Goal: Answer question/provide support

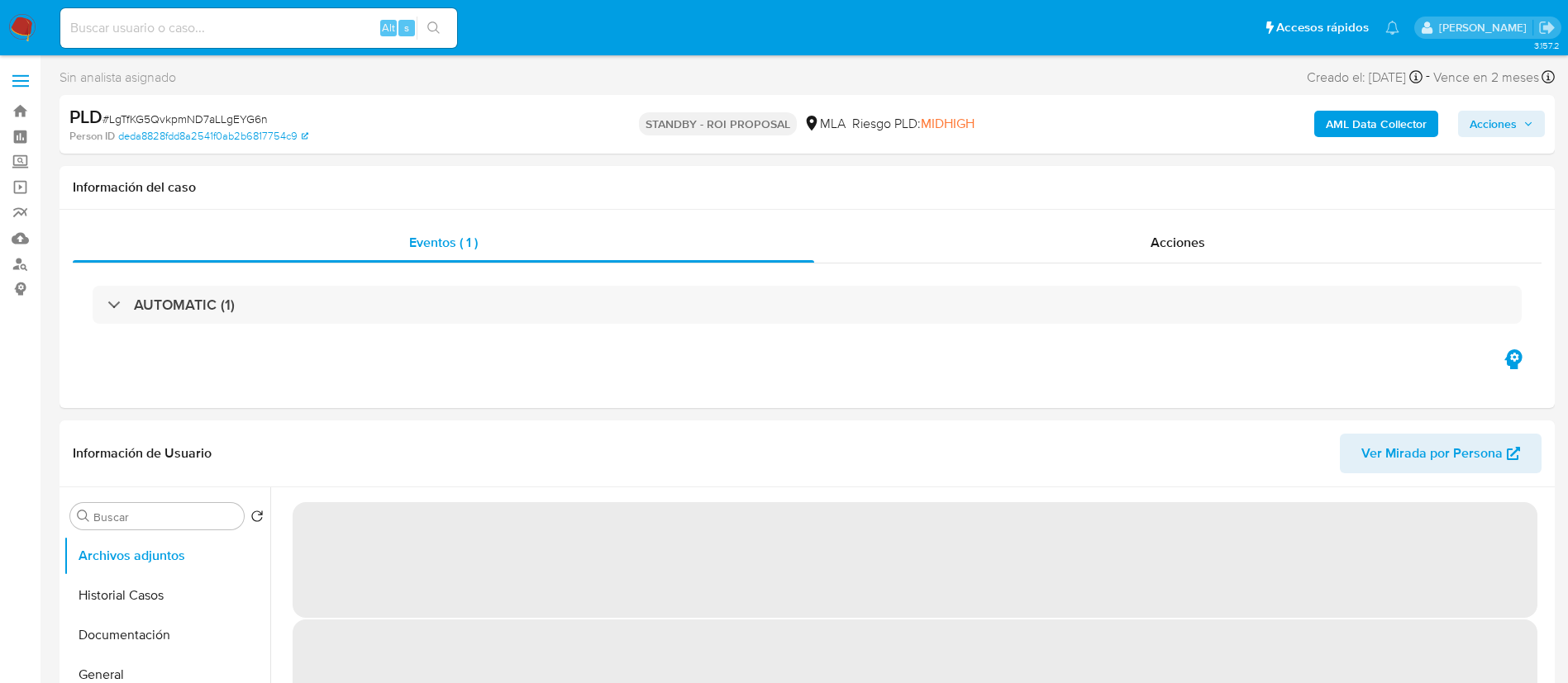
select select "10"
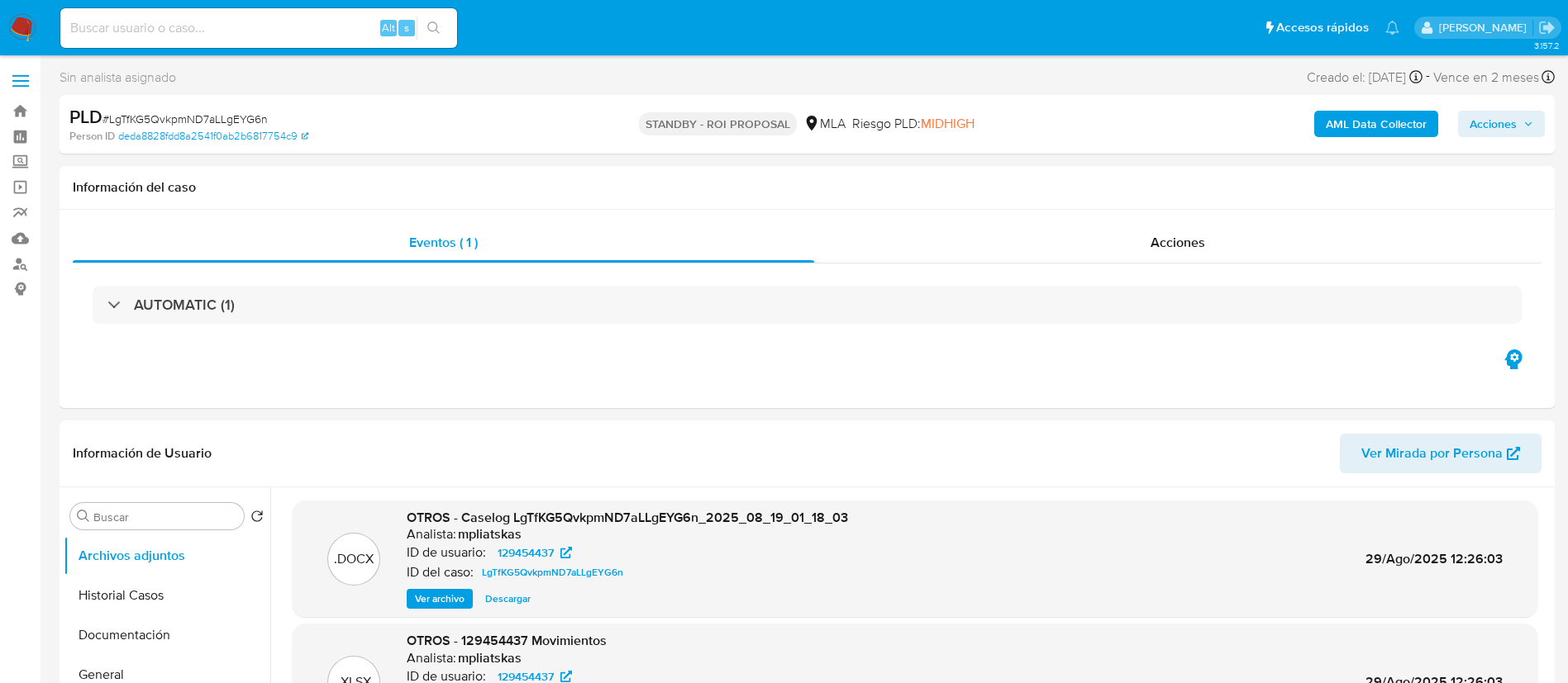
click at [290, 34] on input at bounding box center [258, 28] width 396 height 22
paste input "V41iFNtUAmo0vYPPJvAgYRSI"
type input "V41iFNtUAmo0vYPPJvAgYRSI"
click at [427, 27] on button "search-icon" at bounding box center [434, 28] width 34 height 23
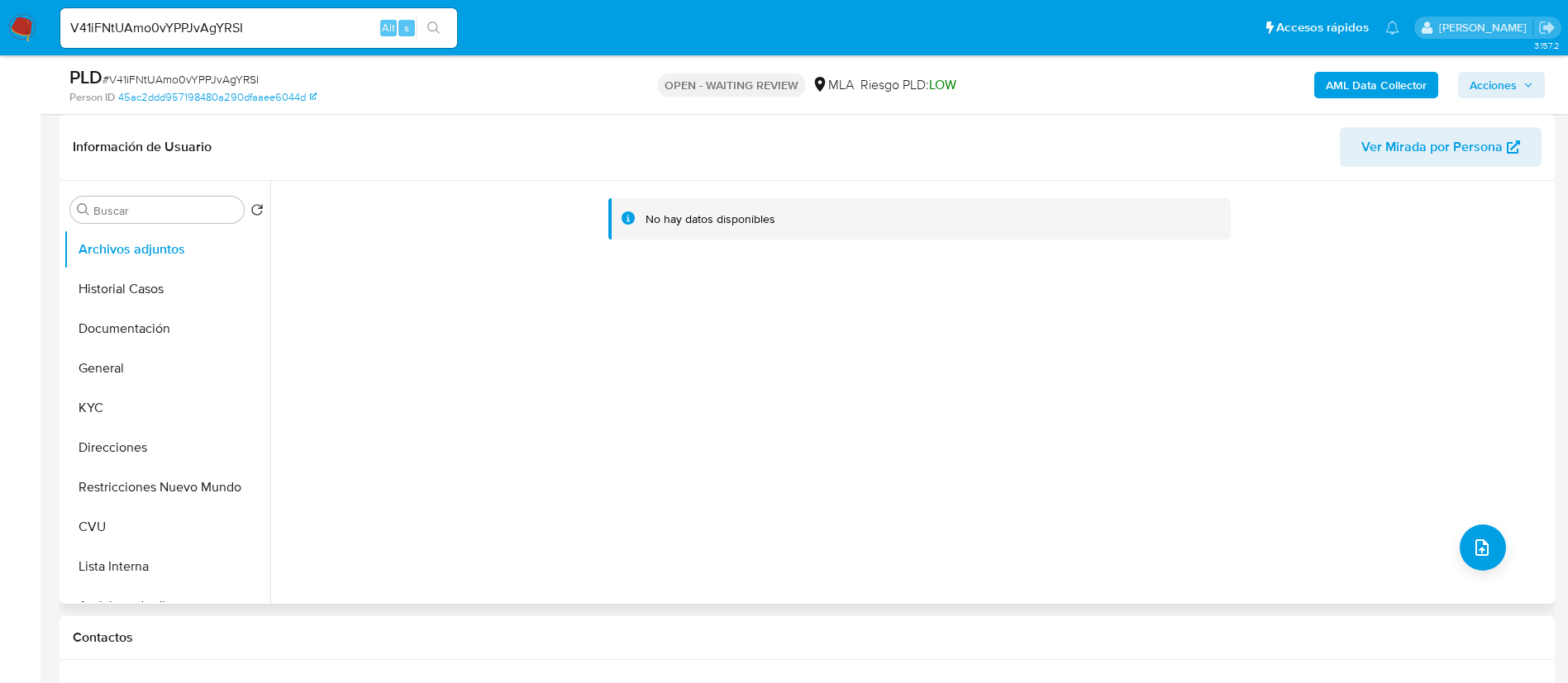
select select "10"
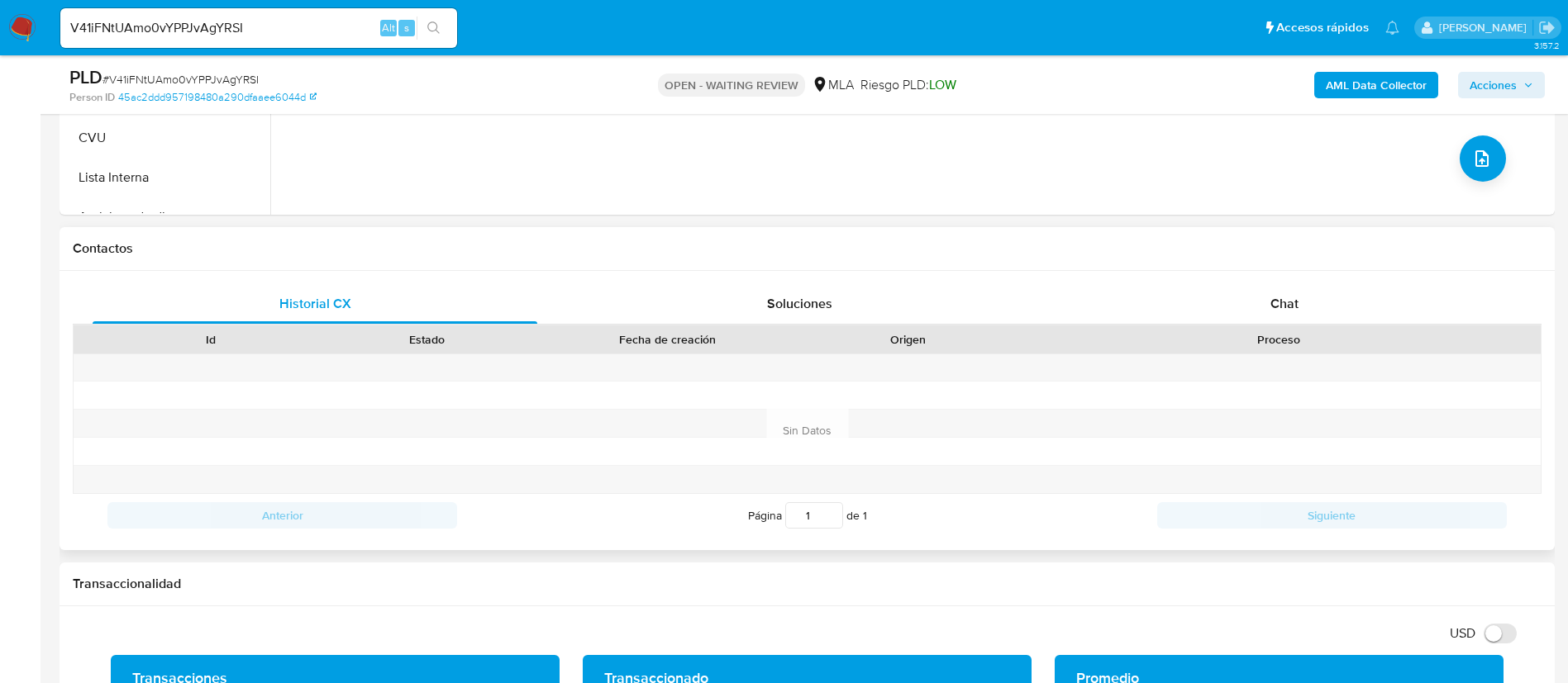
scroll to position [744, 0]
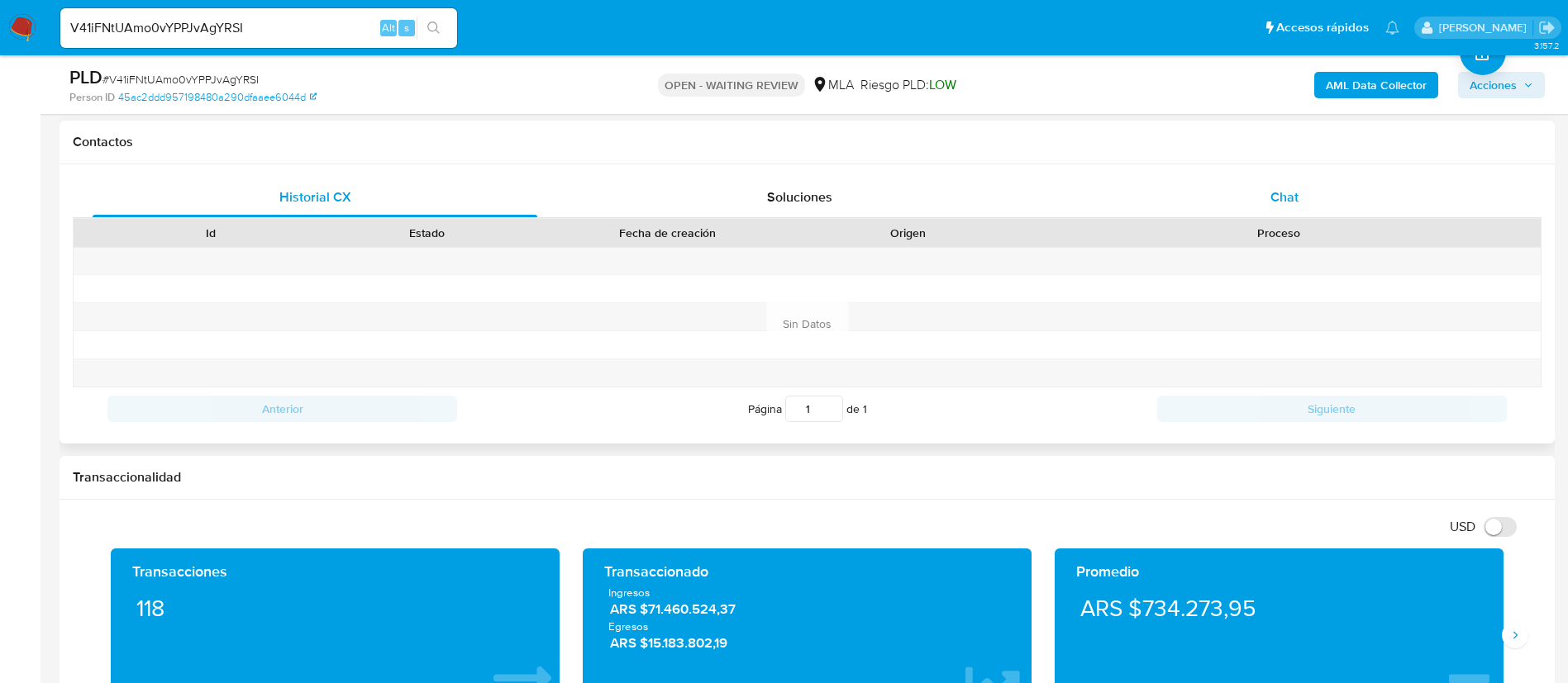
click at [1233, 206] on div "Chat" at bounding box center [1285, 197] width 445 height 39
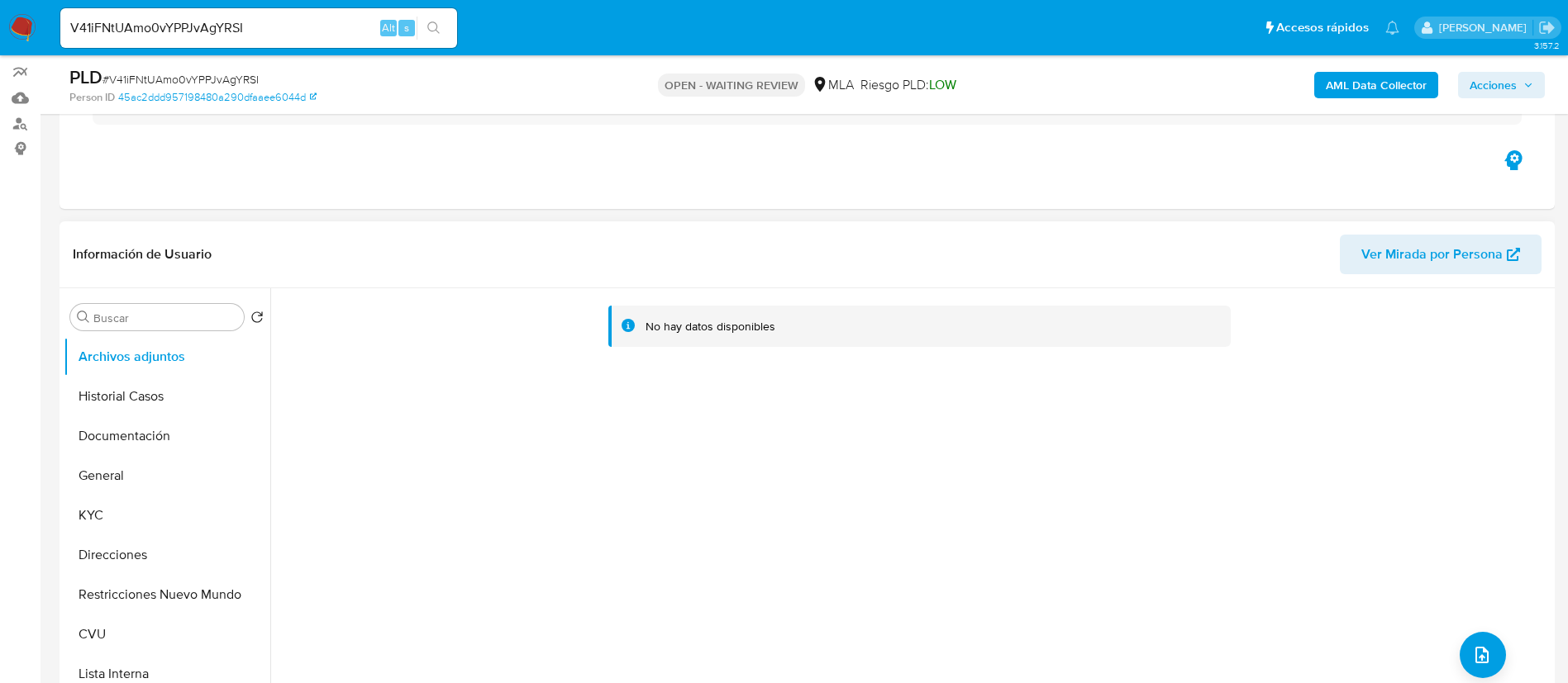
scroll to position [124, 0]
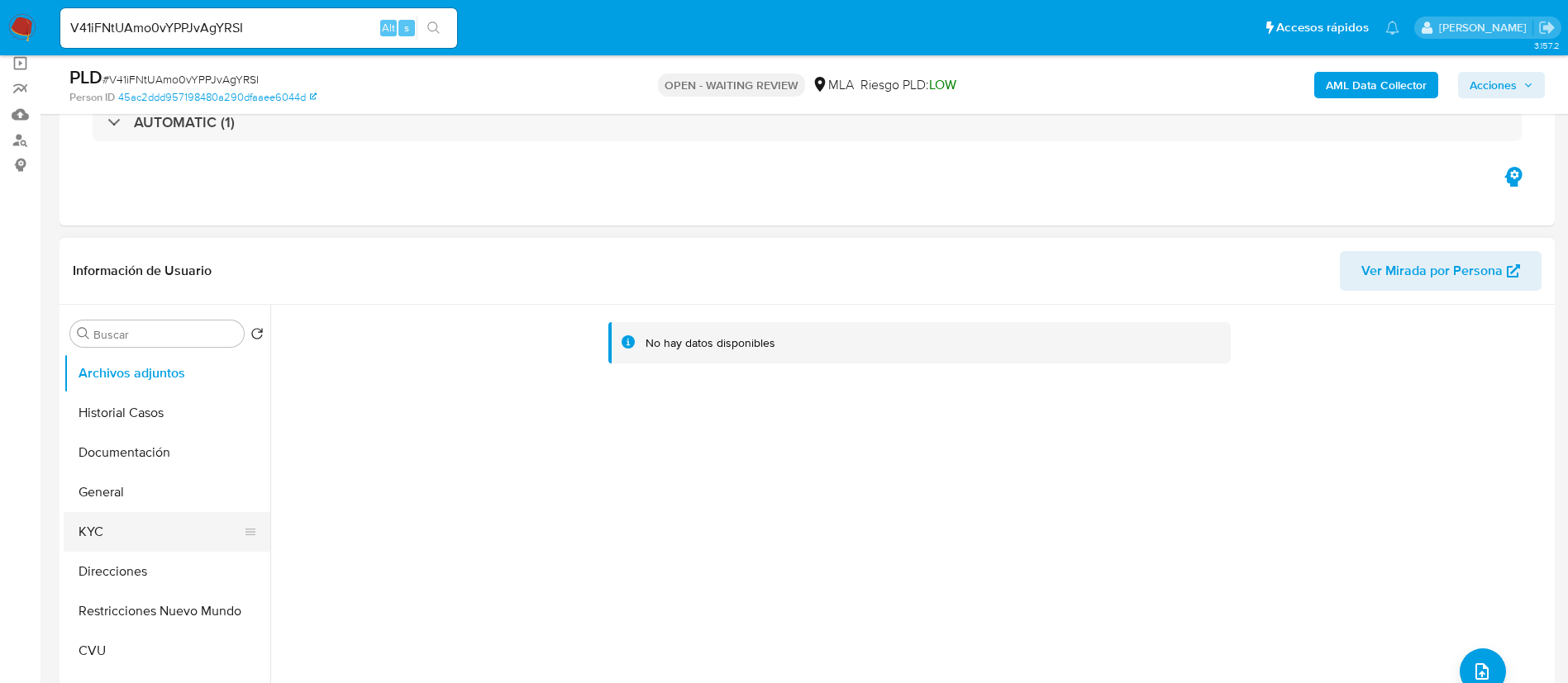
click at [161, 531] on button "KYC" at bounding box center [160, 532] width 194 height 39
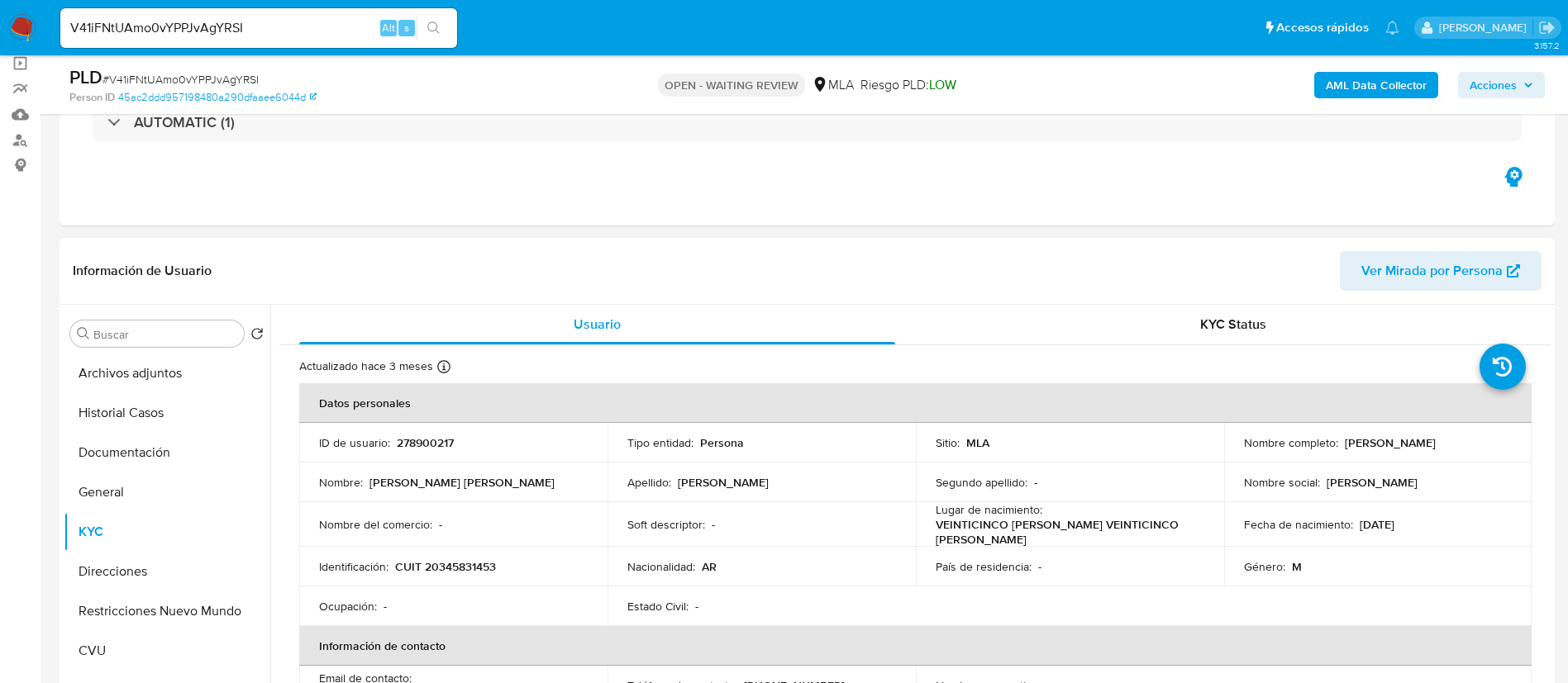
click at [402, 436] on p "278900217" at bounding box center [425, 443] width 57 height 15
copy p "278900217"
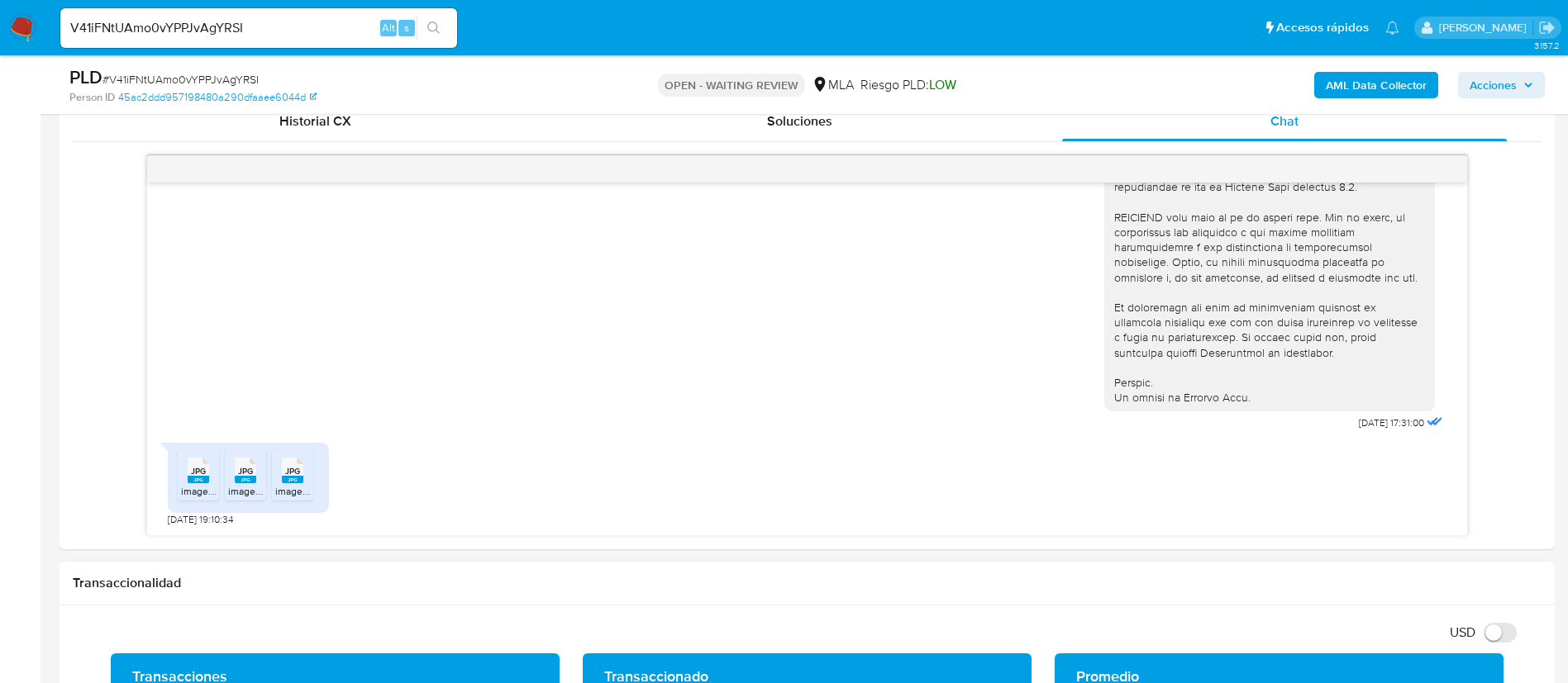
scroll to position [991, 0]
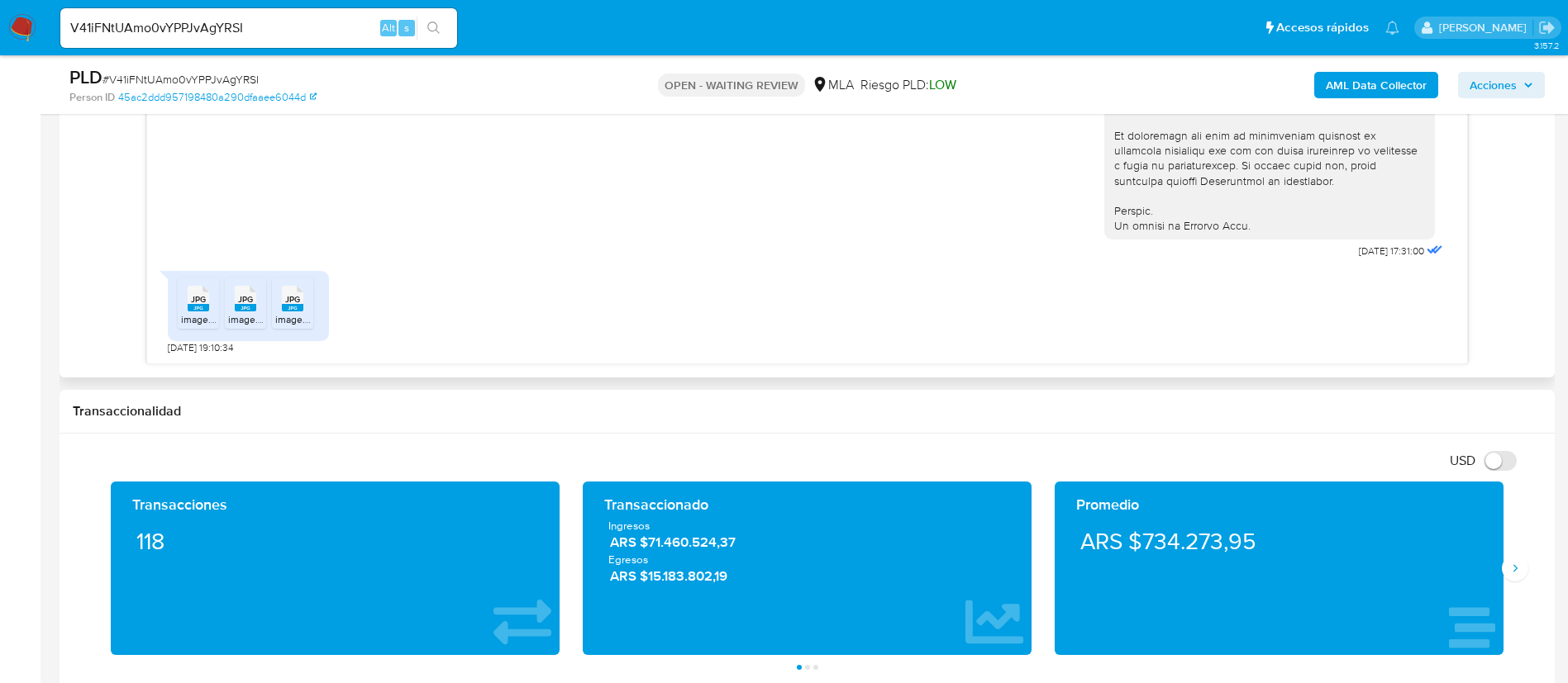
click at [200, 301] on span "JPG" at bounding box center [198, 299] width 15 height 11
click at [250, 309] on rect at bounding box center [246, 307] width 22 height 7
click at [292, 310] on rect at bounding box center [292, 307] width 22 height 7
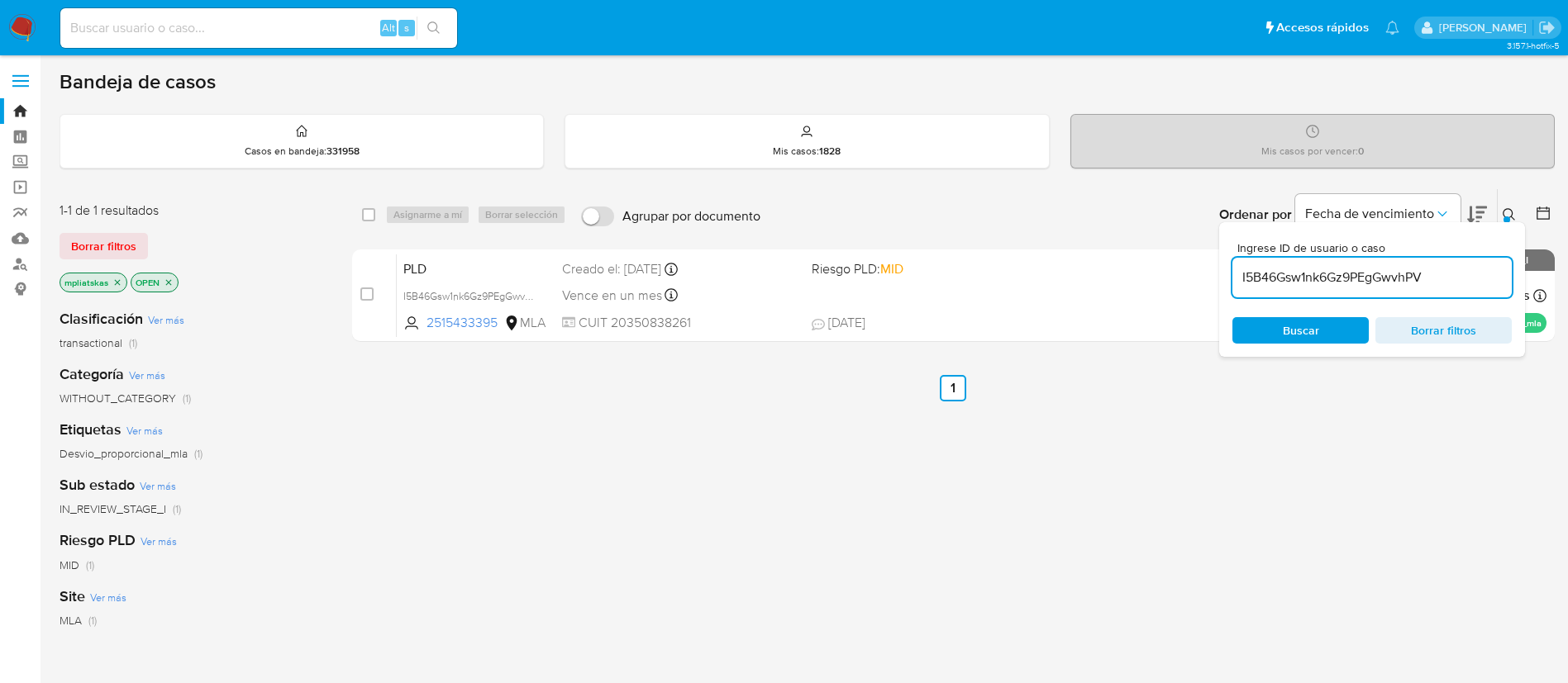
click at [31, 43] on nav "Pausado Ver notificaciones Alt s Accesos rápidos Presiona las siguientes teclas…" at bounding box center [784, 28] width 1568 height 56
click at [21, 18] on img at bounding box center [22, 28] width 28 height 28
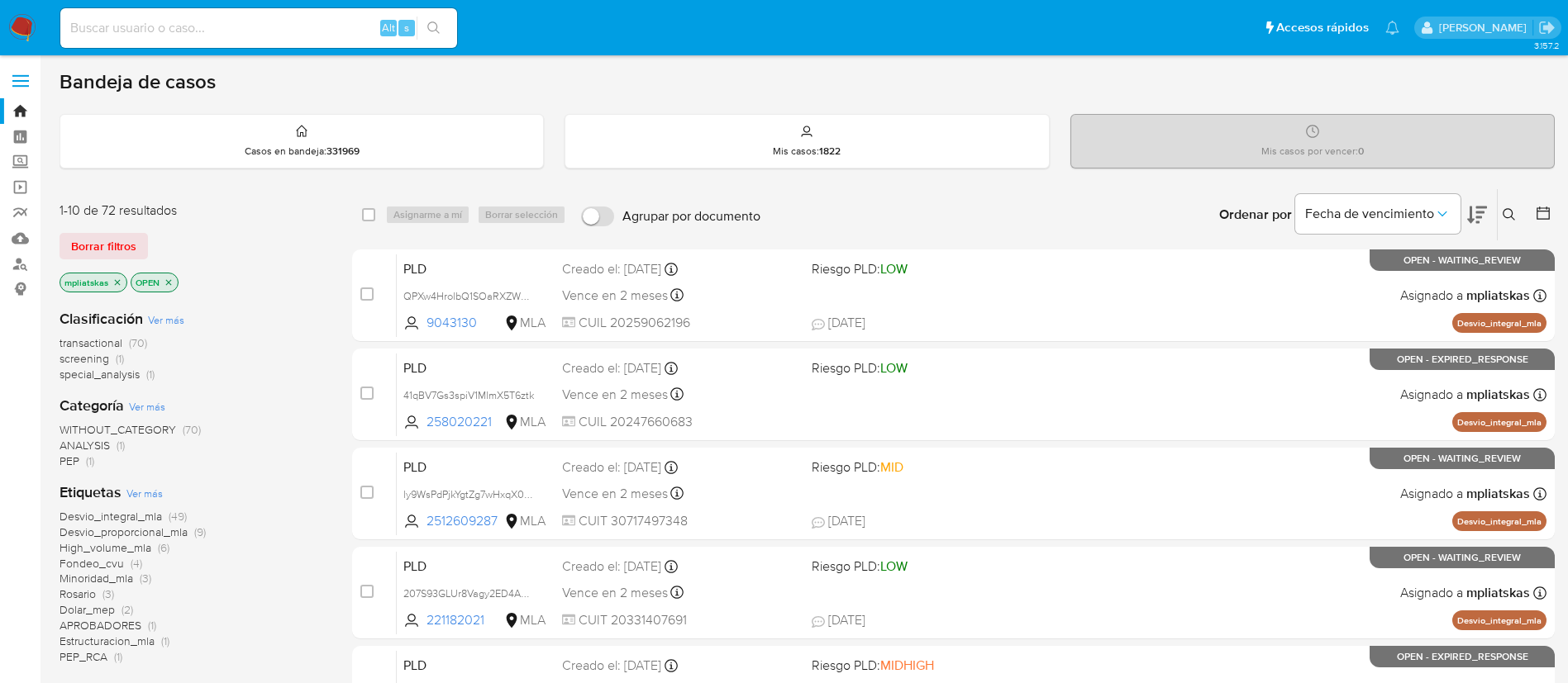
click at [1503, 219] on icon at bounding box center [1509, 214] width 13 height 13
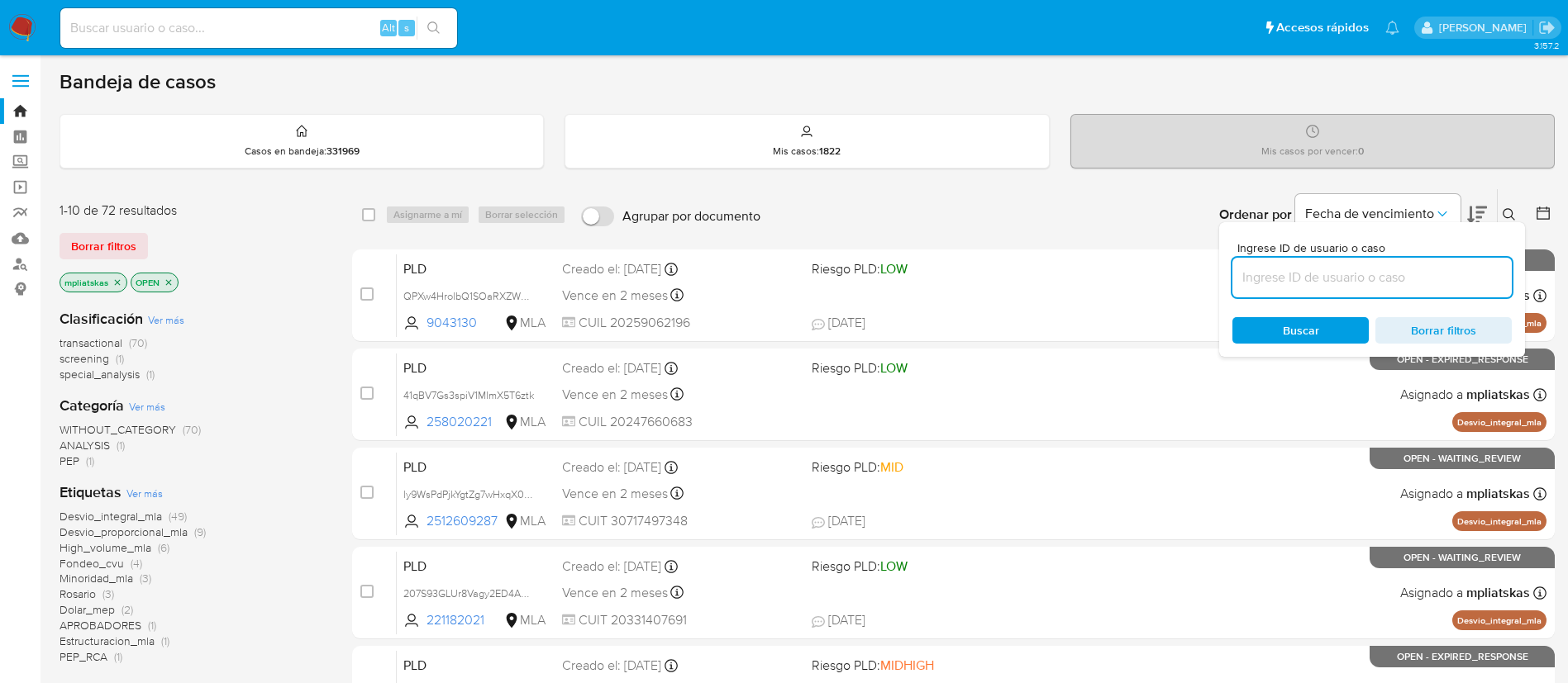
click at [1387, 272] on input at bounding box center [1372, 278] width 280 height 22
type input "V41iFNtUAmo0vYPPJvAgYRSI"
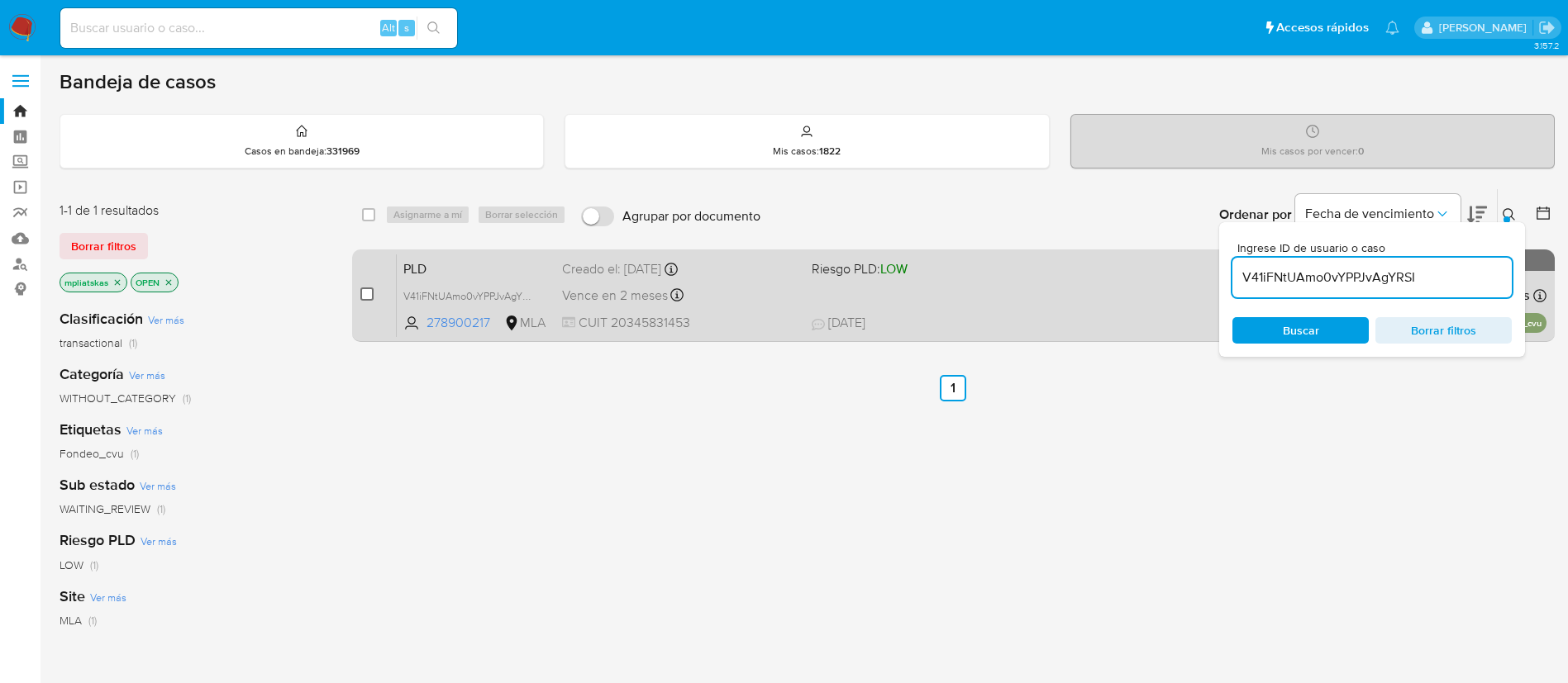
click at [366, 292] on input "checkbox" at bounding box center [367, 294] width 13 height 13
checkbox input "true"
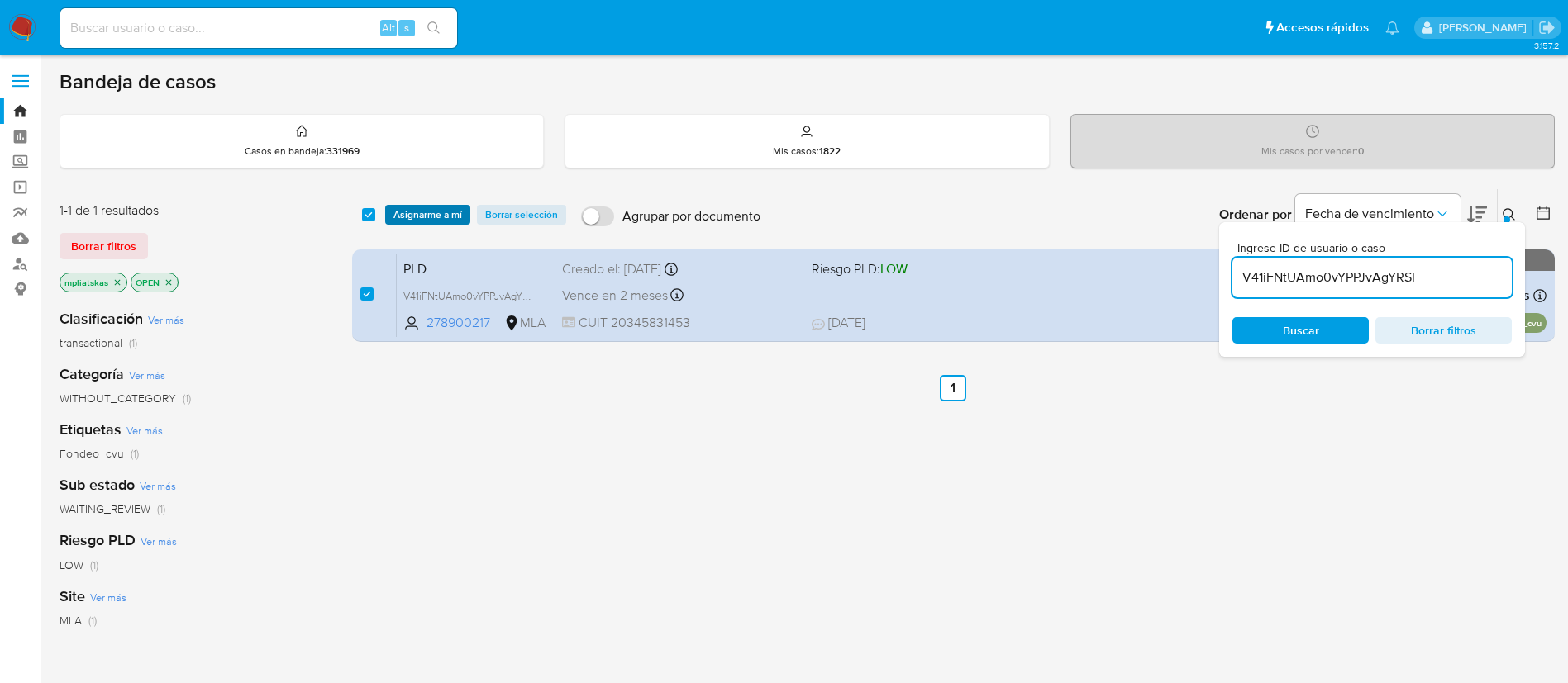
click at [412, 206] on span "Asignarme a mí" at bounding box center [428, 214] width 69 height 16
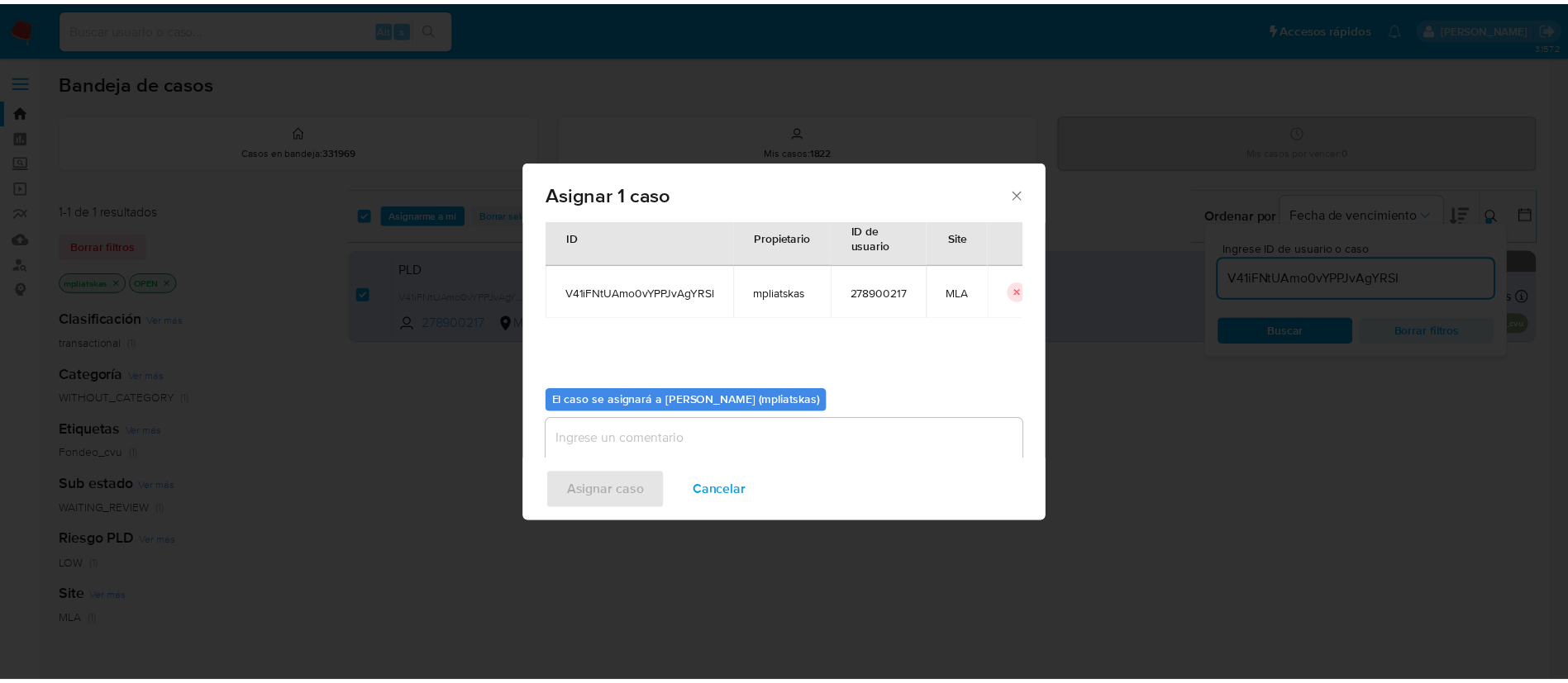
scroll to position [86, 0]
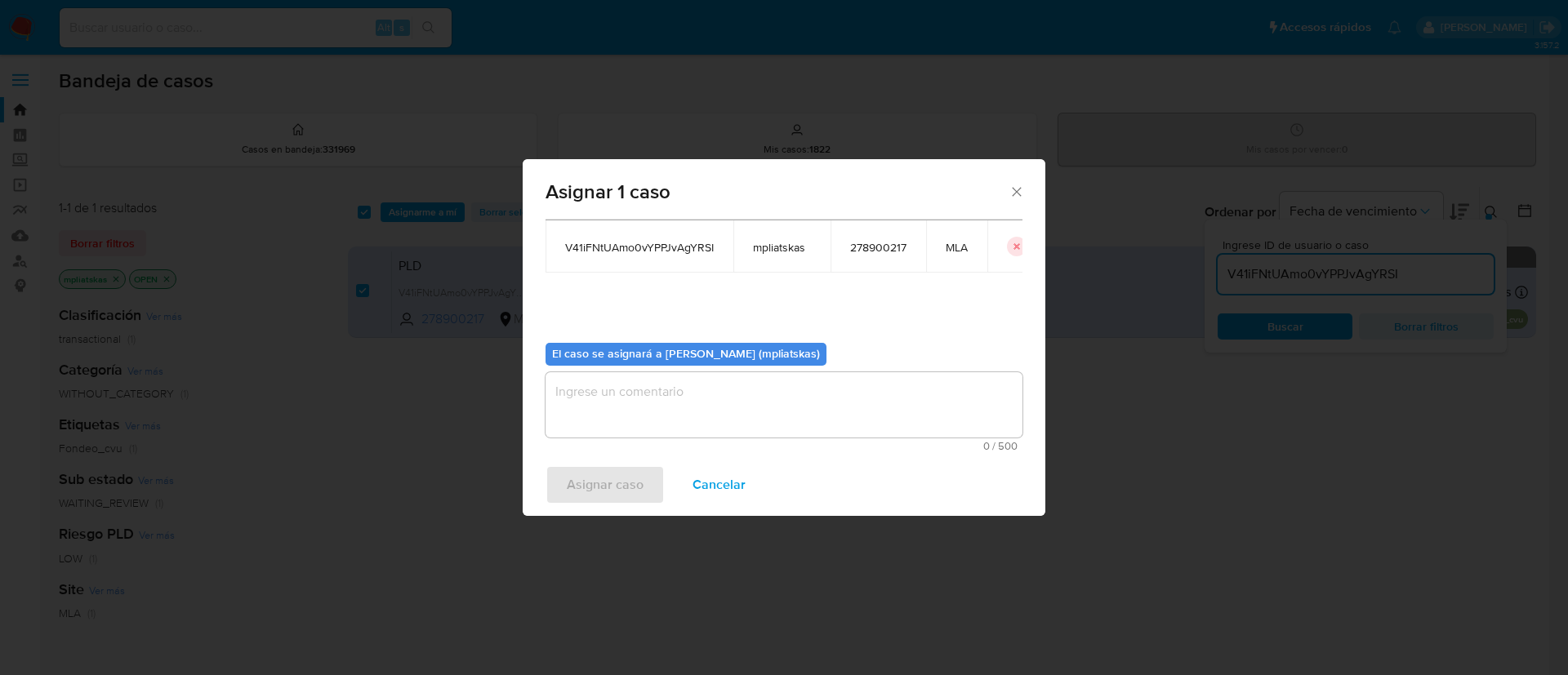
click at [634, 429] on textarea "assign-modal" at bounding box center [784, 405] width 477 height 66
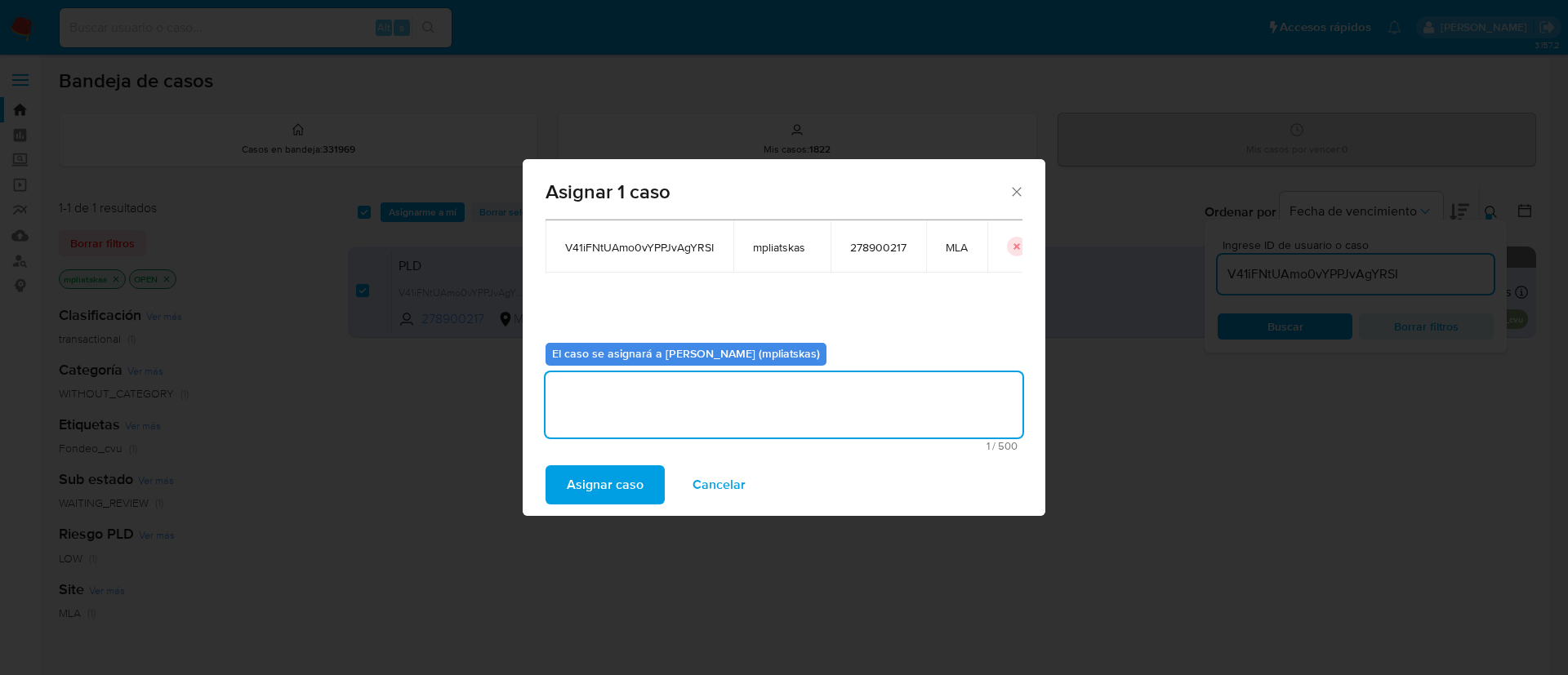
click at [600, 487] on span "Asignar caso" at bounding box center [605, 485] width 77 height 36
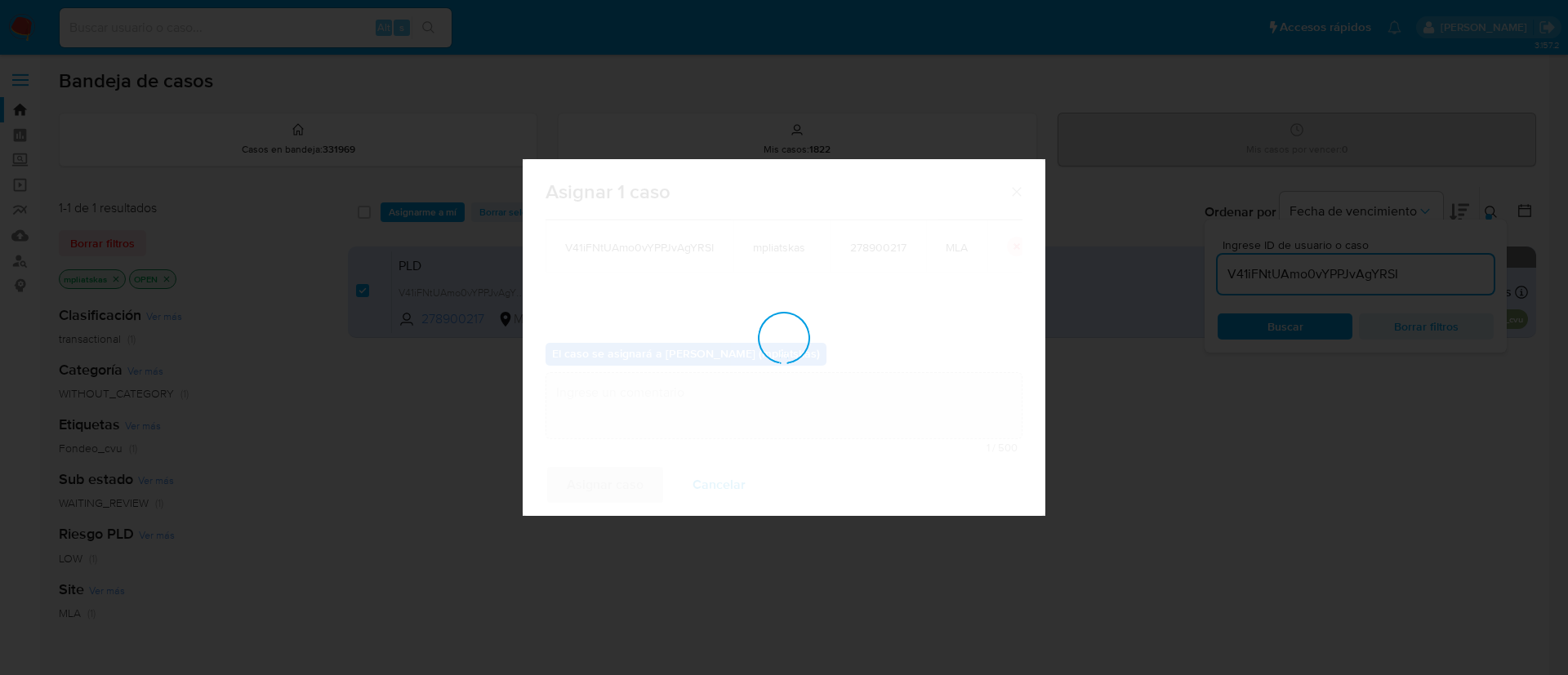
checkbox input "false"
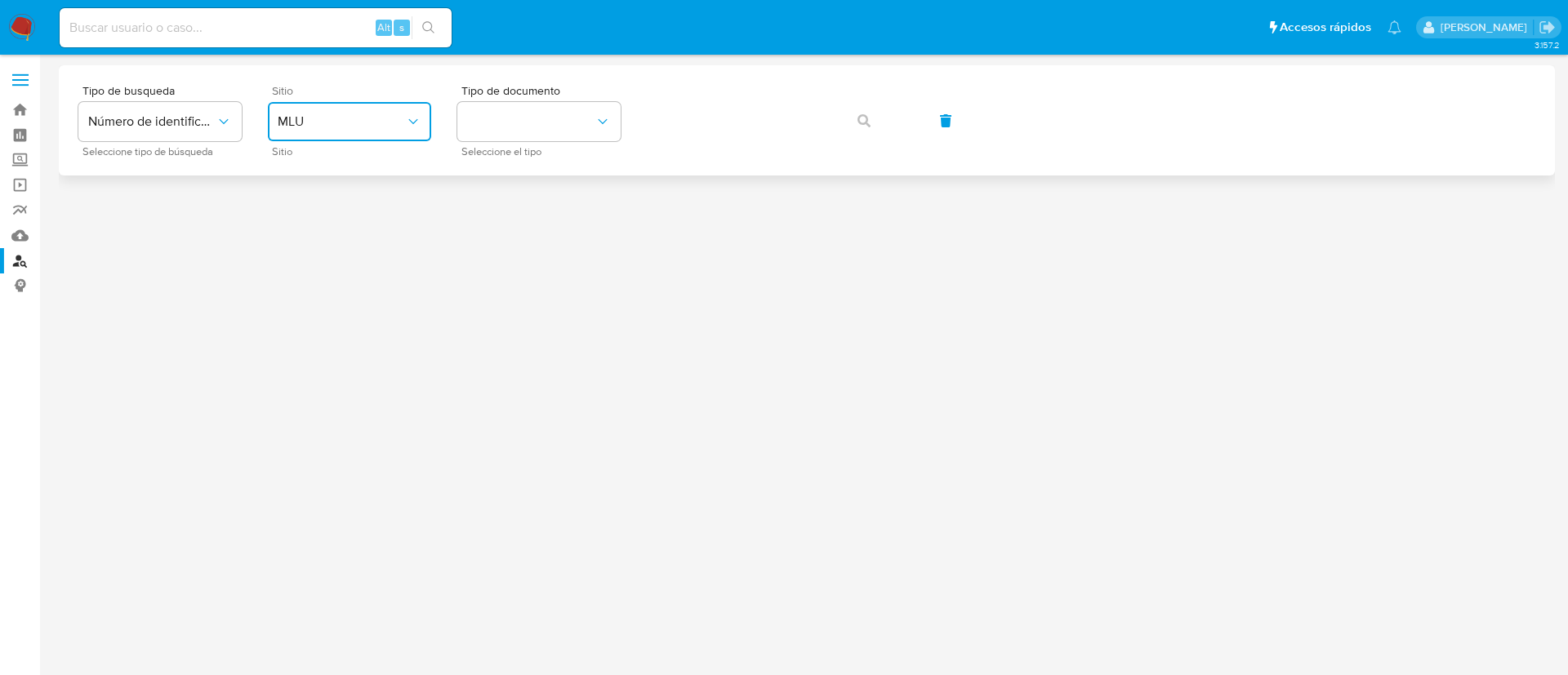
click at [421, 119] on icon "site_id" at bounding box center [413, 121] width 16 height 16
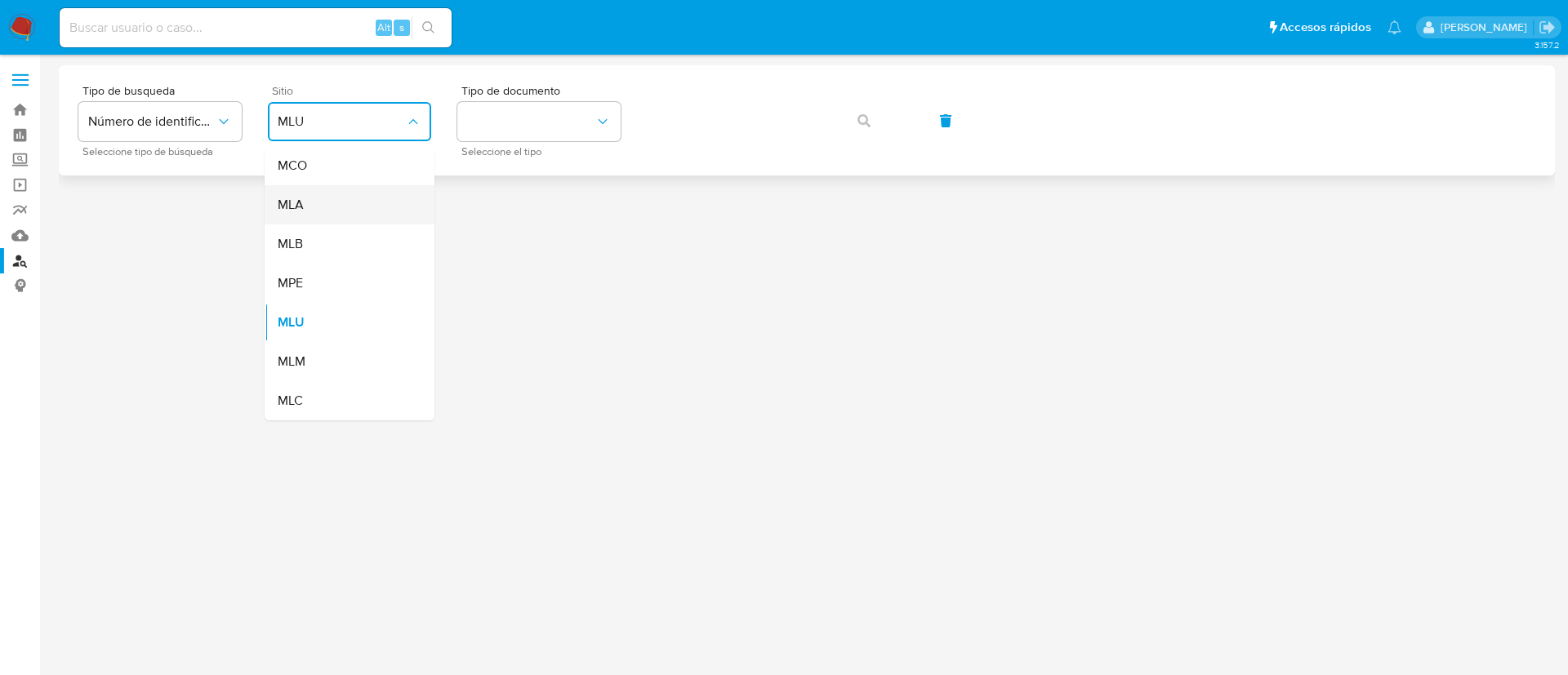
click at [383, 197] on div "MLA" at bounding box center [344, 205] width 134 height 39
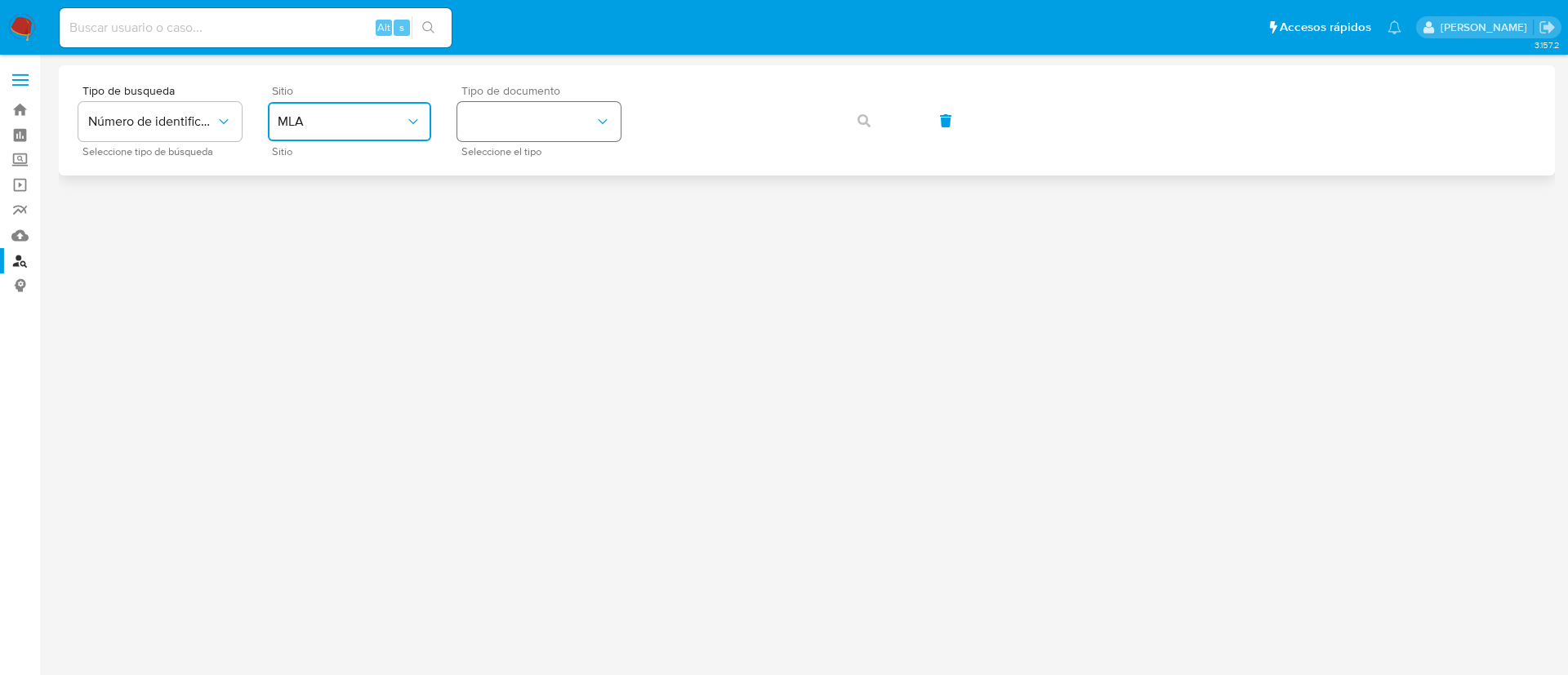
click at [508, 123] on button "identificationType" at bounding box center [539, 121] width 163 height 39
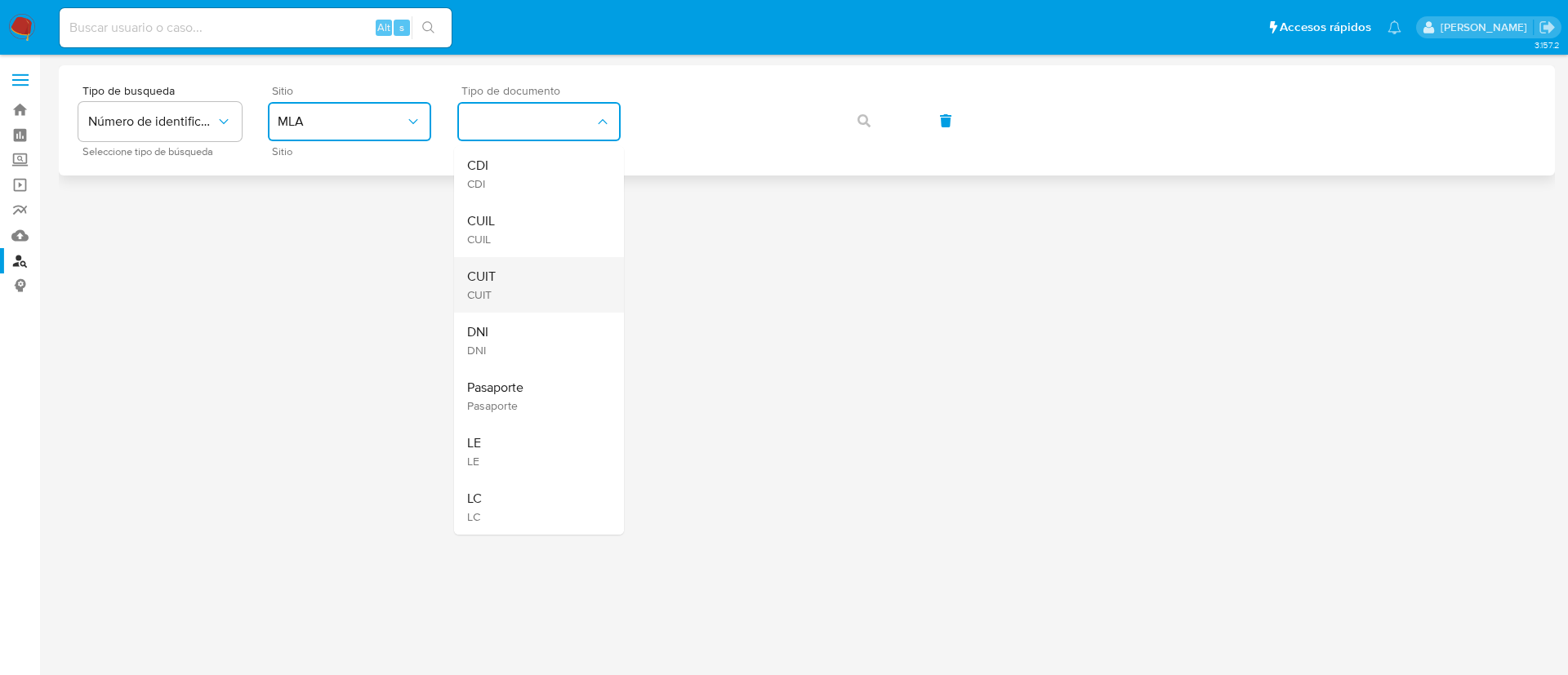
click at [513, 275] on div "CUIT CUIT" at bounding box center [533, 284] width 134 height 56
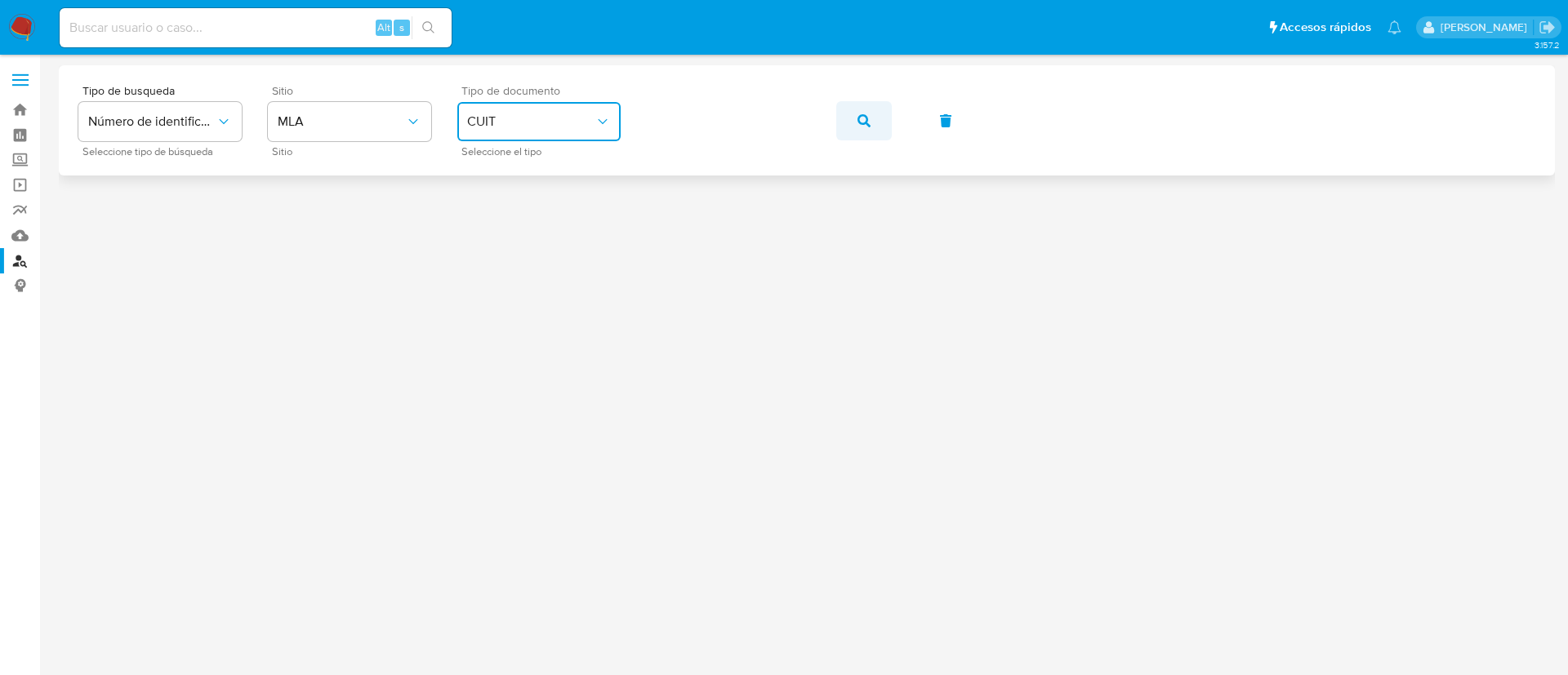
click at [841, 114] on button "button" at bounding box center [864, 120] width 56 height 39
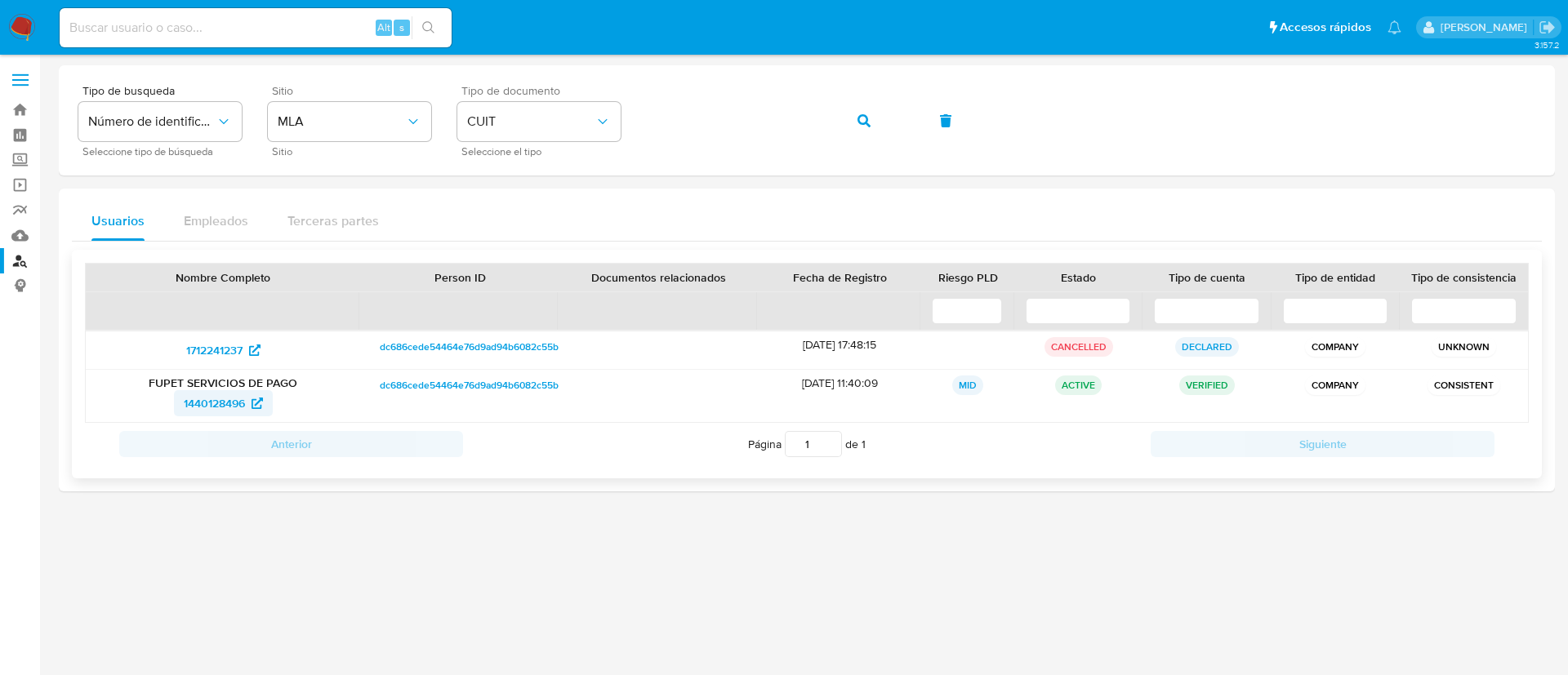
click at [191, 400] on span "1440128496" at bounding box center [213, 403] width 61 height 26
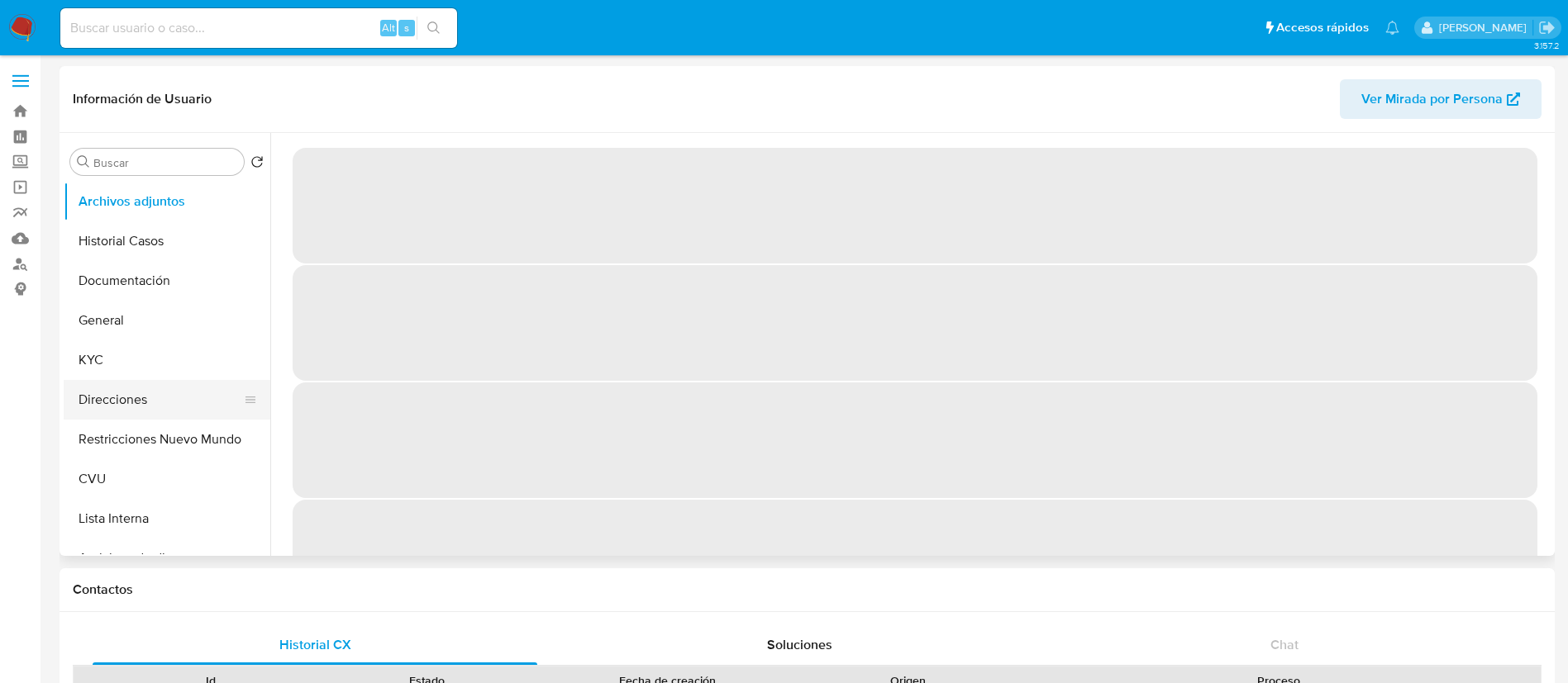
select select "10"
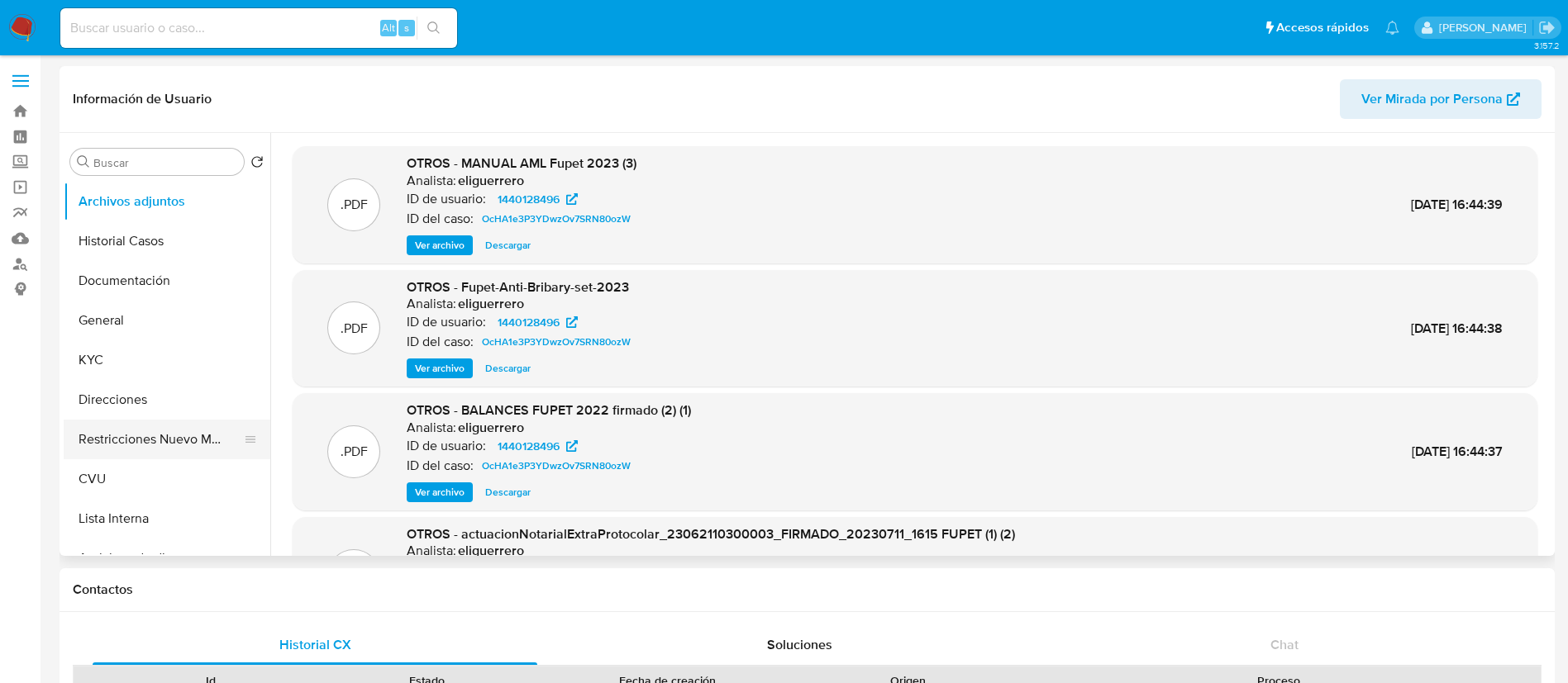
click at [175, 426] on button "Restricciones Nuevo Mundo" at bounding box center [160, 439] width 194 height 39
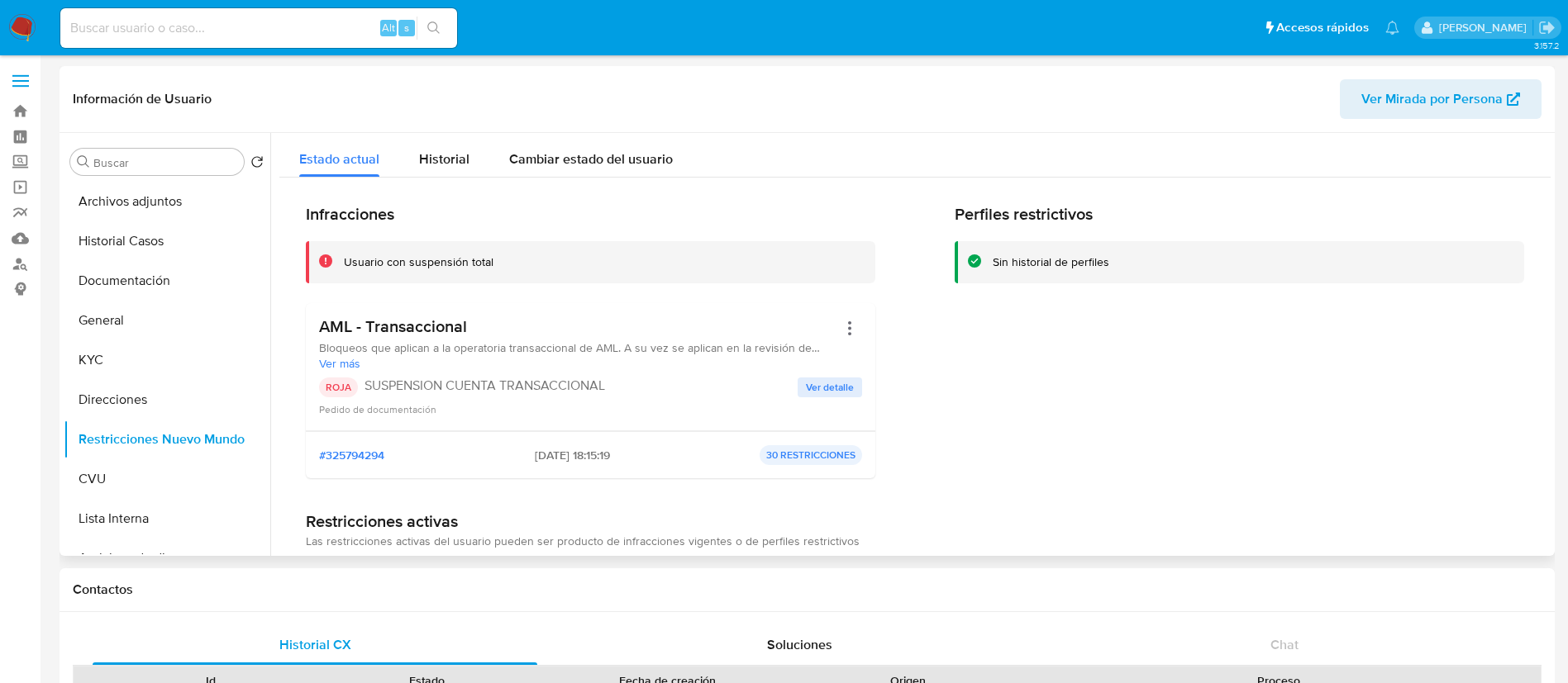
click at [815, 393] on span "Ver detalle" at bounding box center [829, 387] width 48 height 16
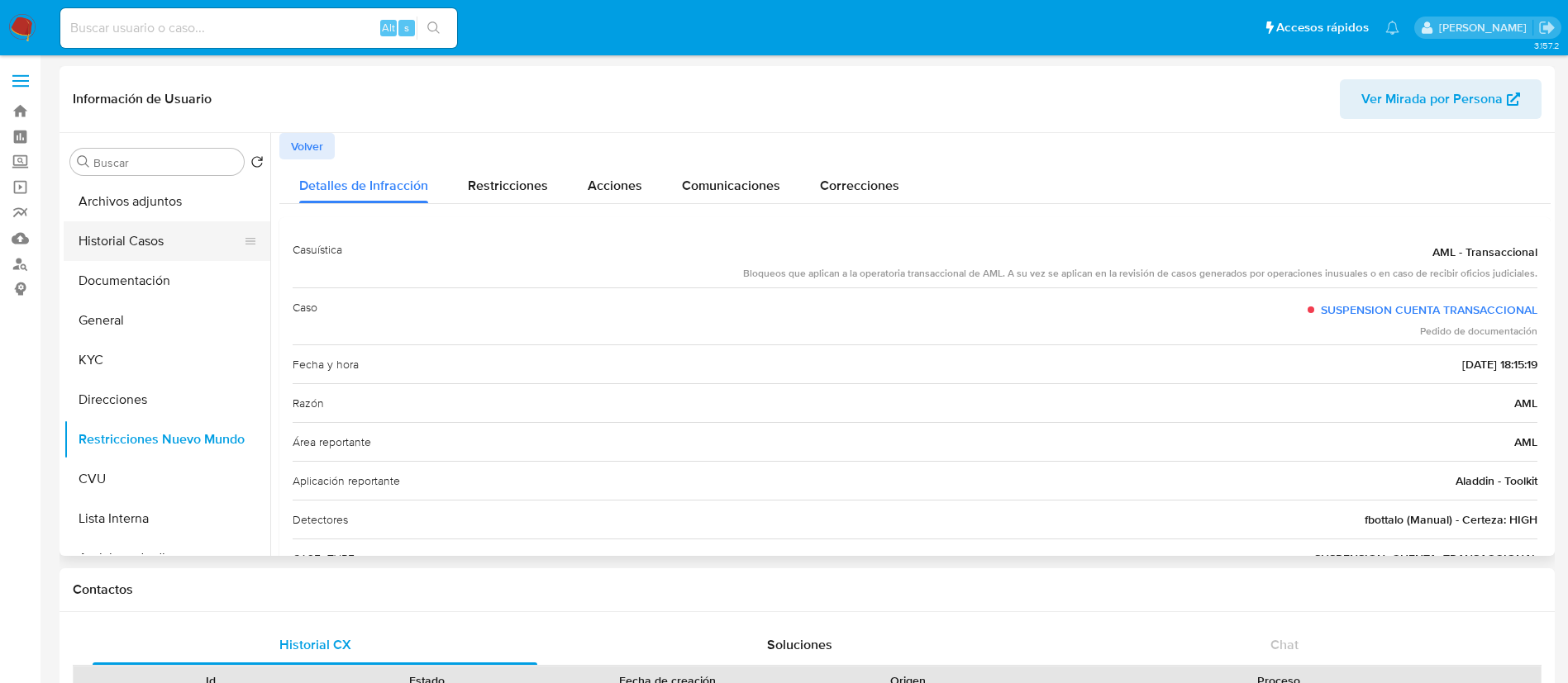
click at [122, 237] on button "Historial Casos" at bounding box center [160, 241] width 194 height 39
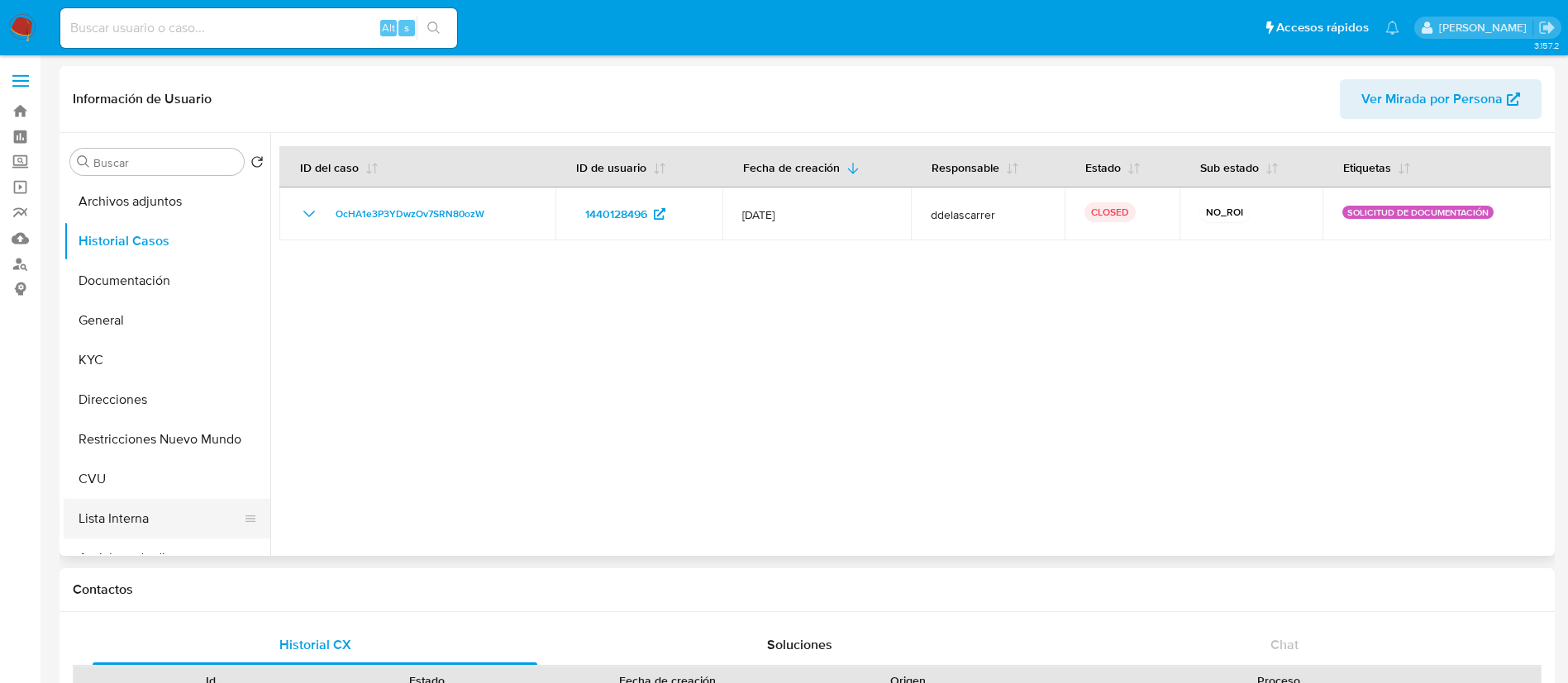
click at [122, 523] on button "Lista Interna" at bounding box center [160, 519] width 194 height 39
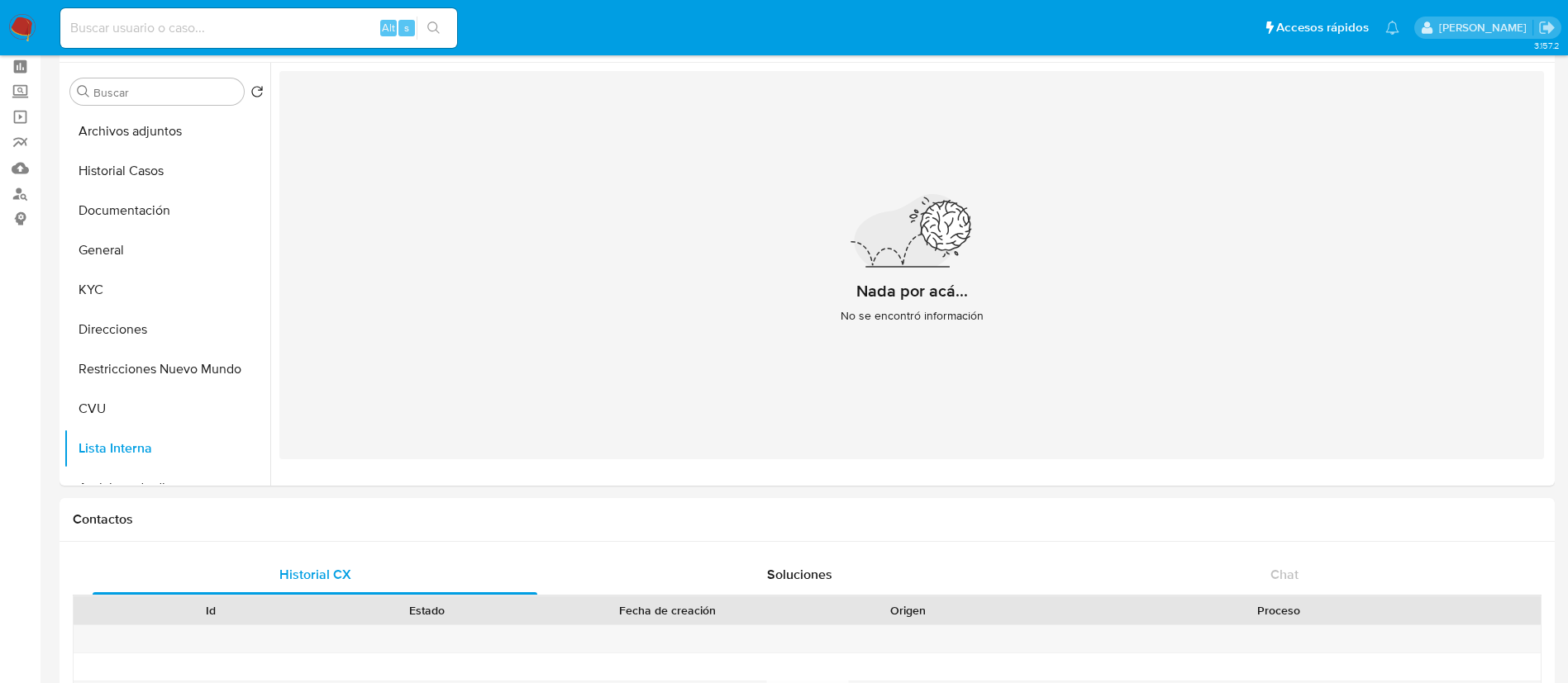
scroll to position [30, 0]
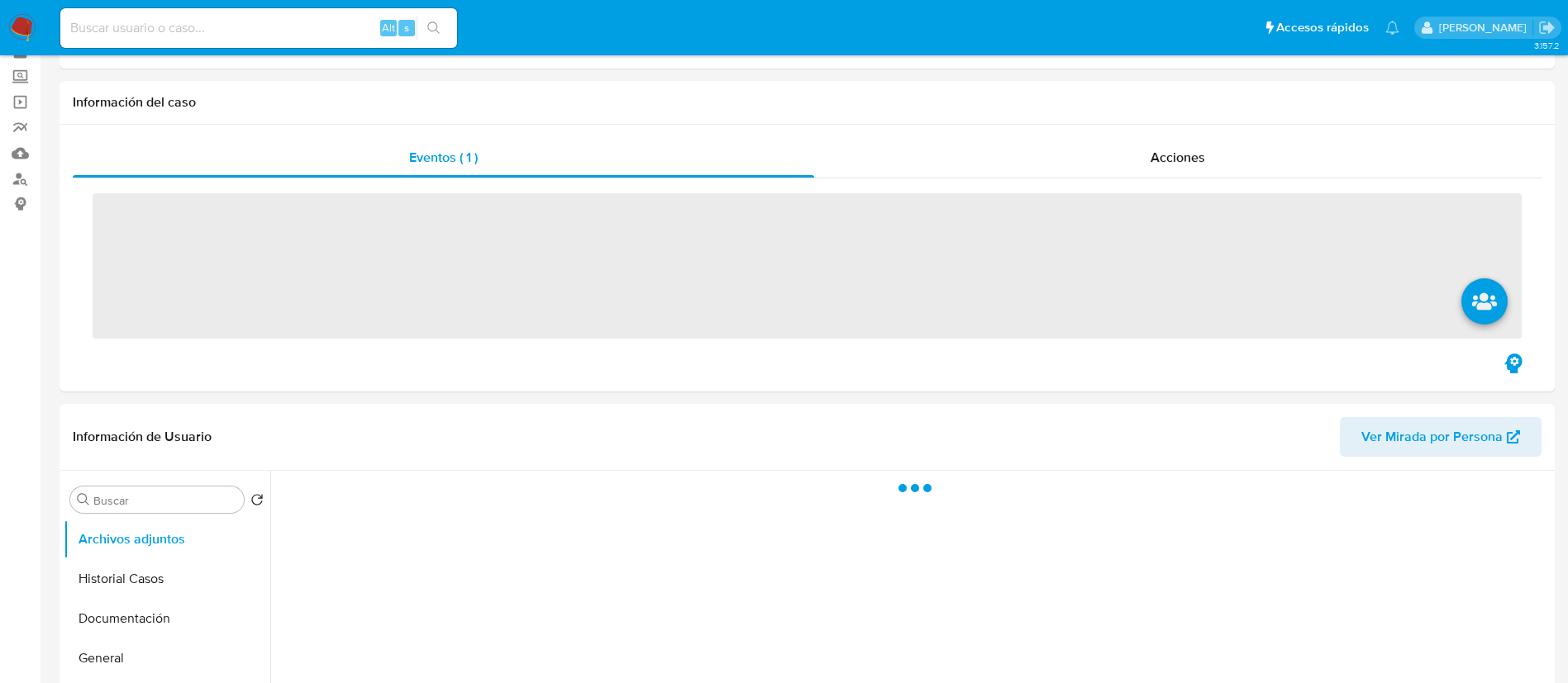
scroll to position [124, 0]
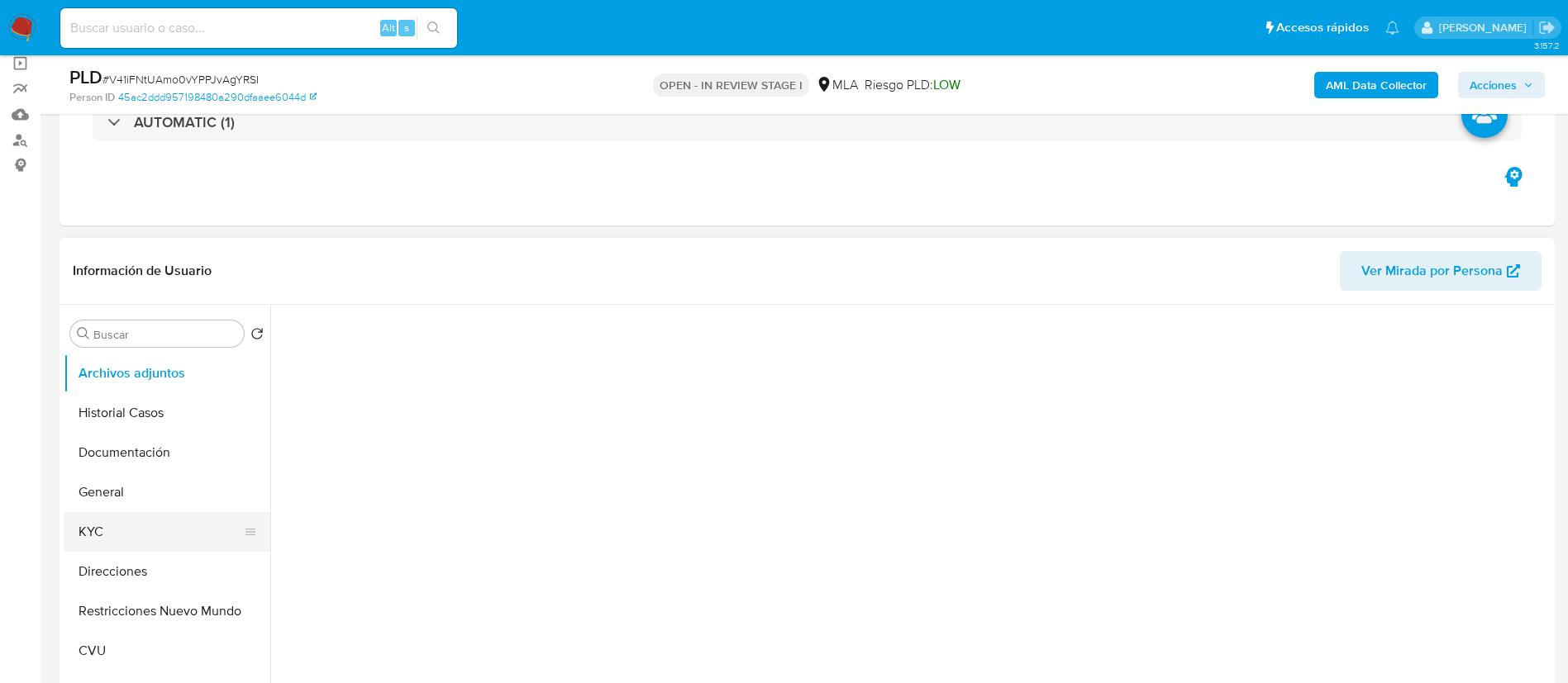
click at [117, 523] on button "KYC" at bounding box center [160, 532] width 194 height 39
select select "10"
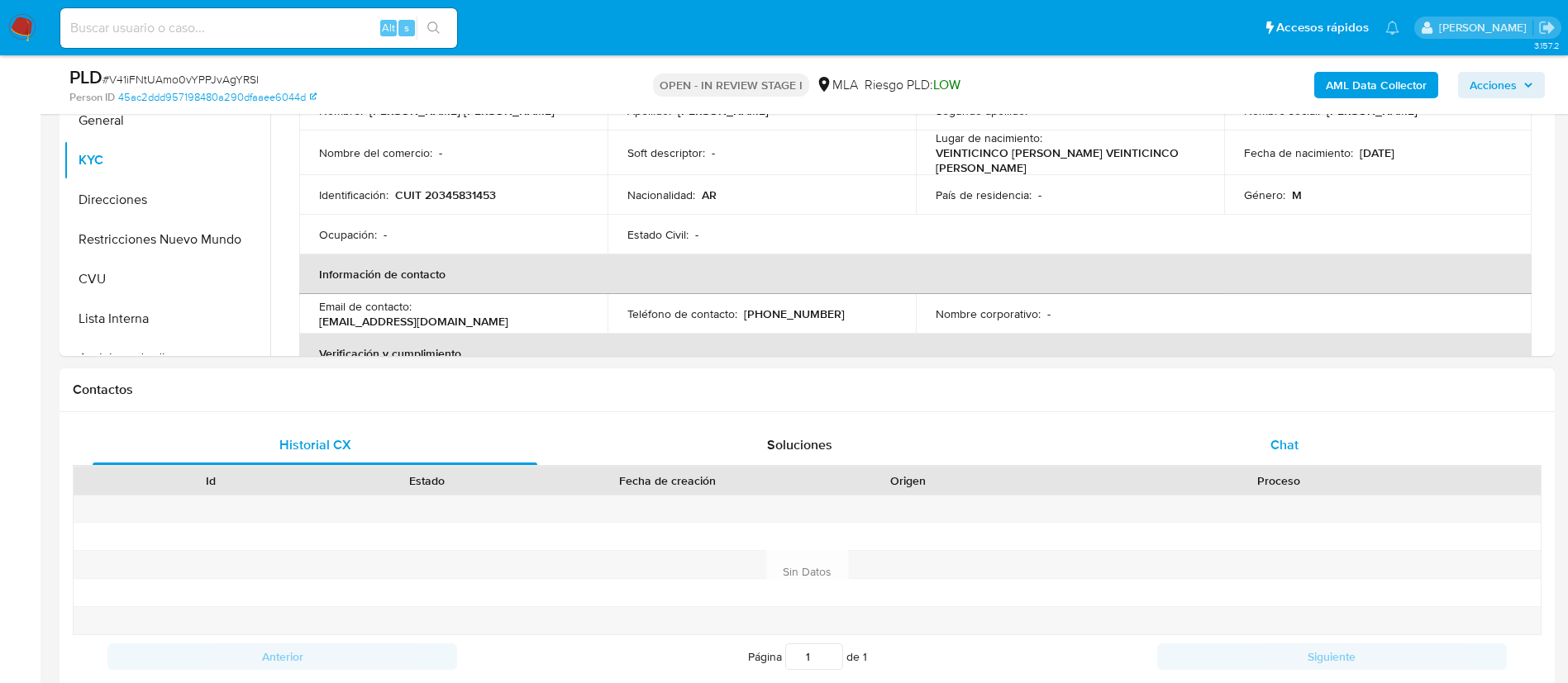
click at [1179, 437] on div "Chat" at bounding box center [1285, 445] width 445 height 39
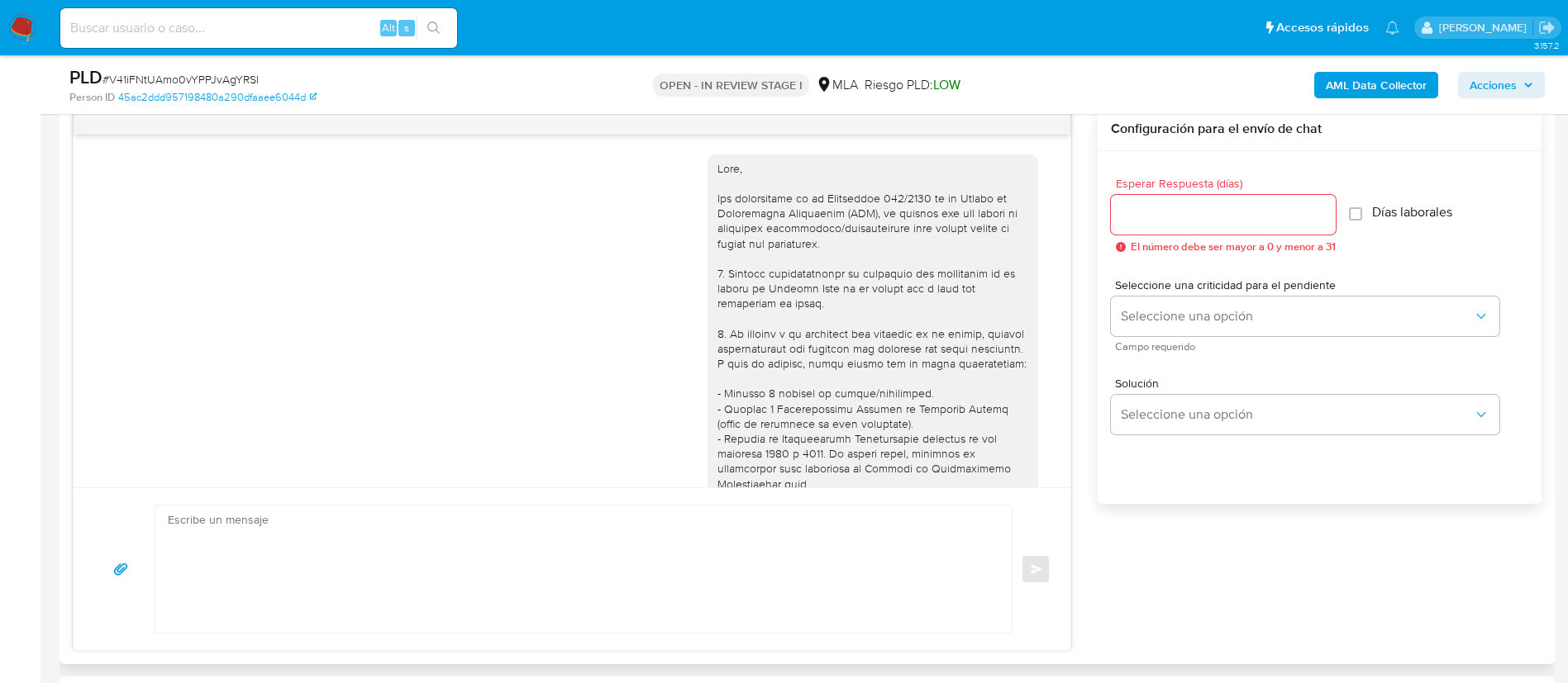
scroll to position [690, 0]
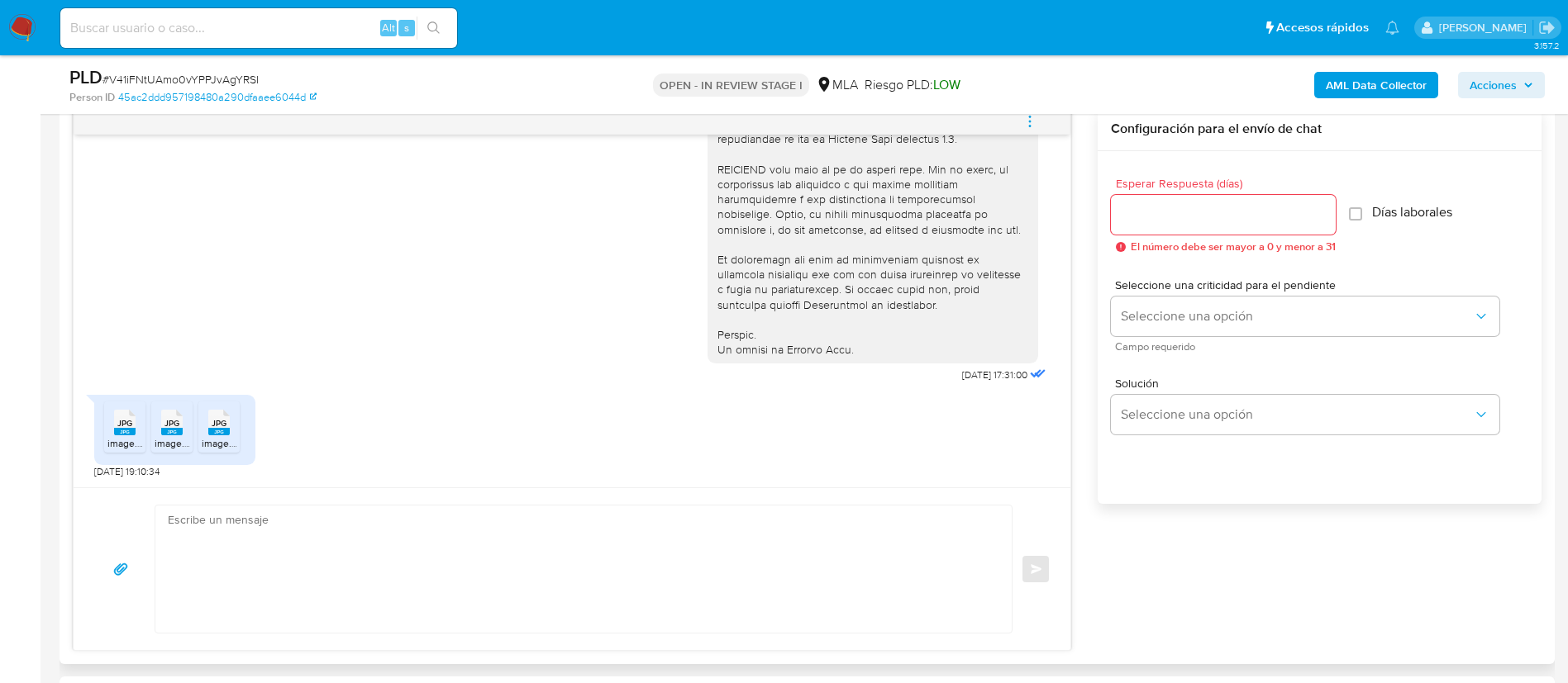
click at [515, 547] on textarea at bounding box center [579, 569] width 823 height 127
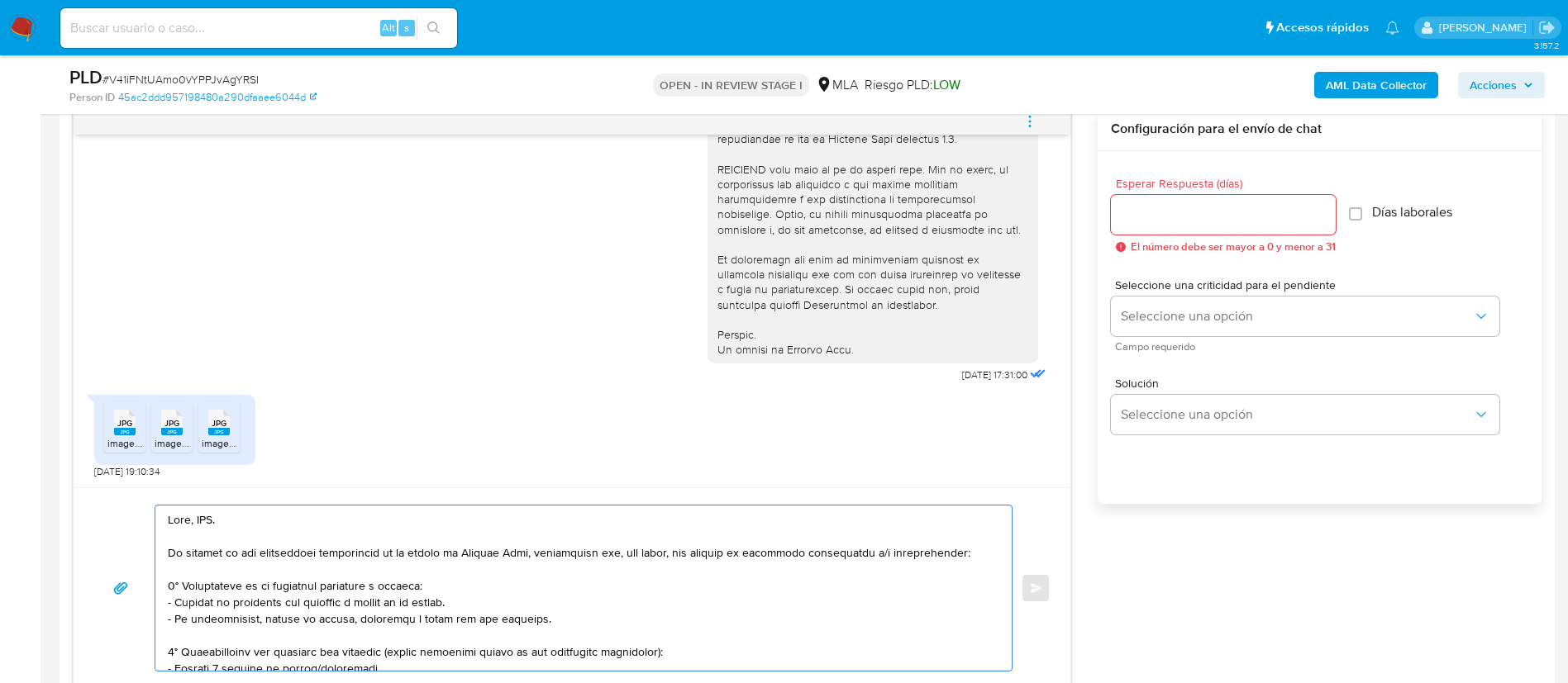
click at [198, 513] on textarea at bounding box center [579, 588] width 823 height 165
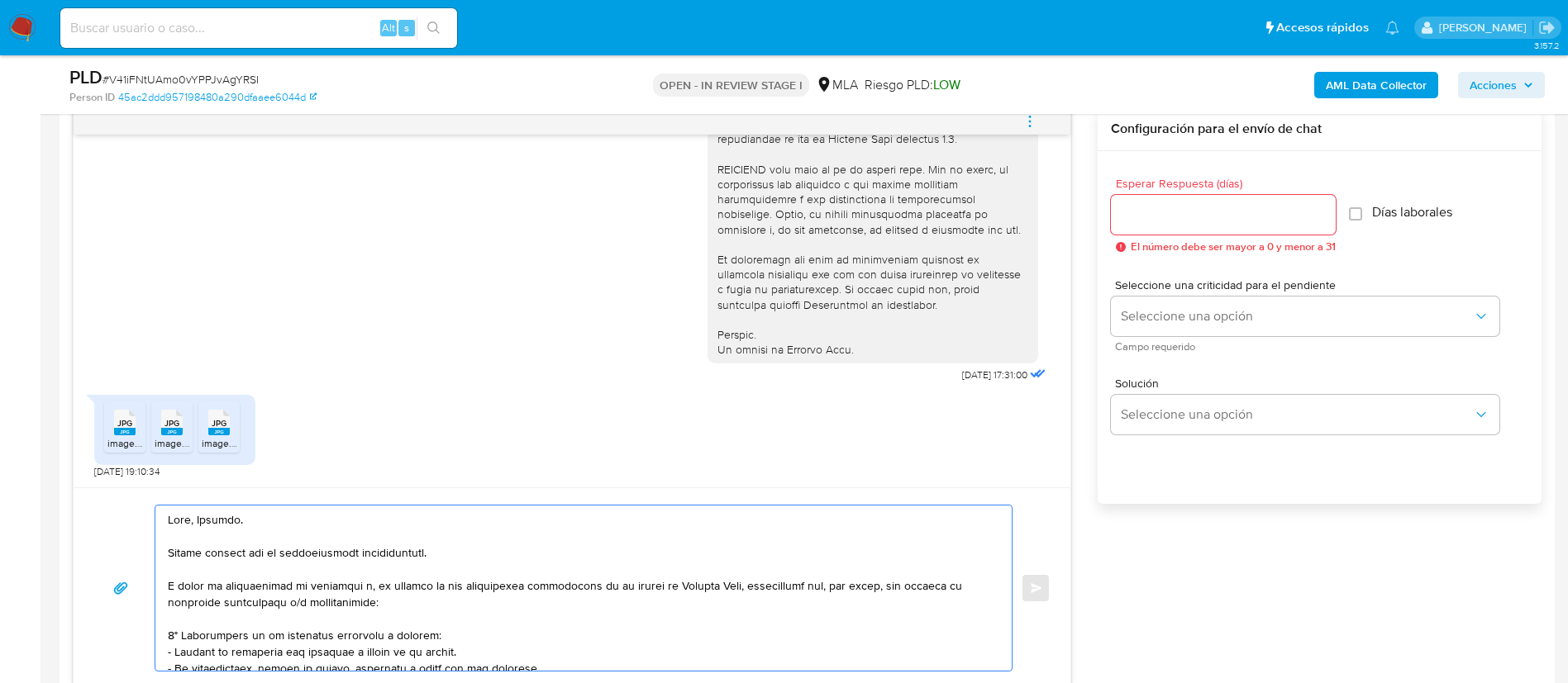
drag, startPoint x: 277, startPoint y: 601, endPoint x: 377, endPoint y: 595, distance: 100.2
click at [377, 595] on textarea at bounding box center [579, 588] width 823 height 165
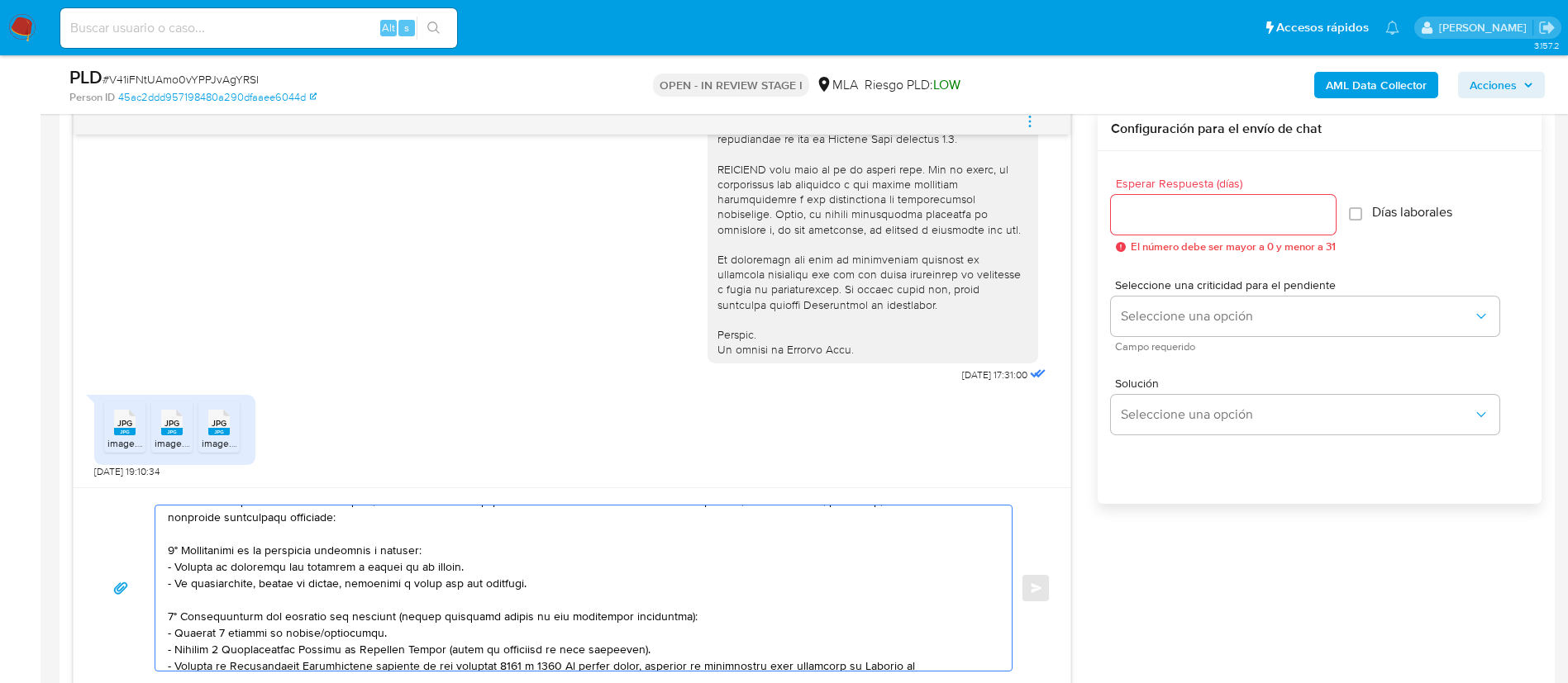
scroll to position [124, 0]
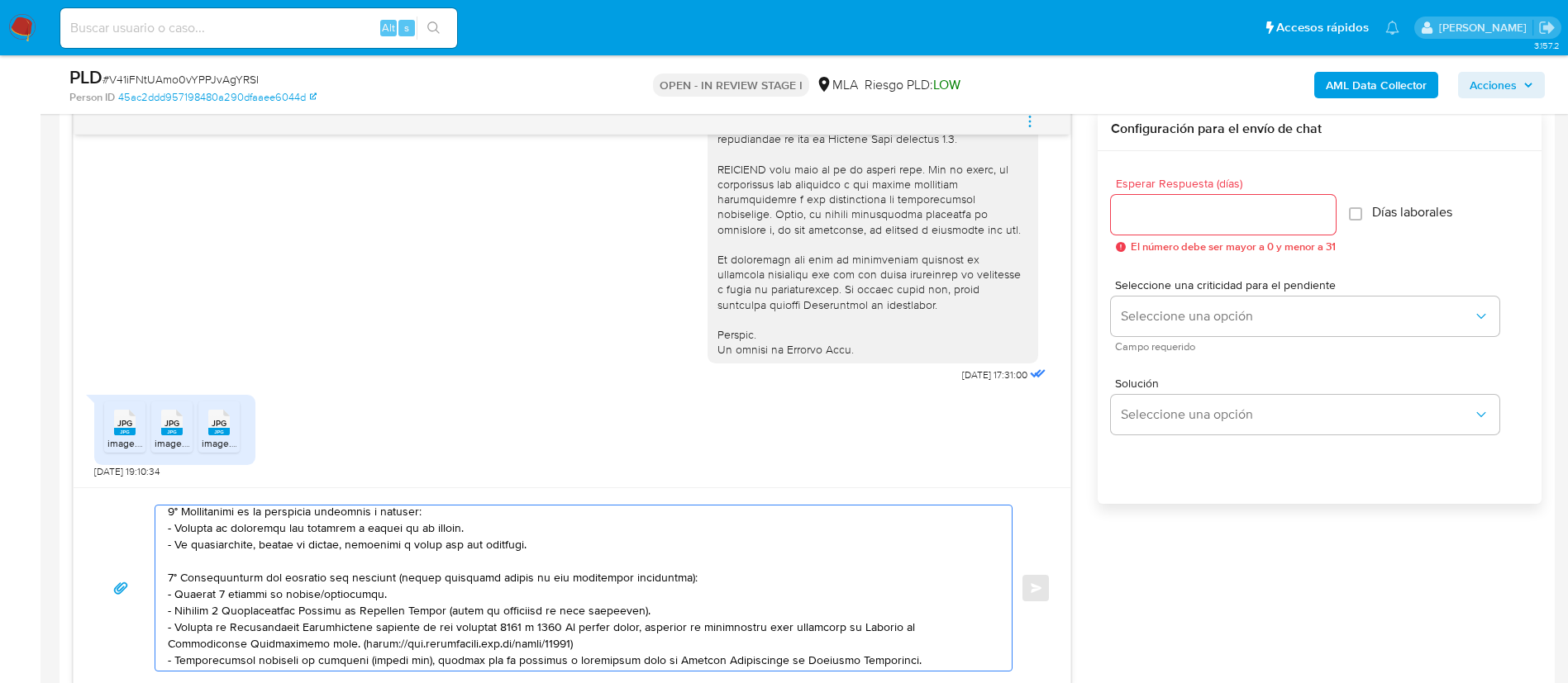
click at [365, 544] on textarea at bounding box center [579, 588] width 823 height 165
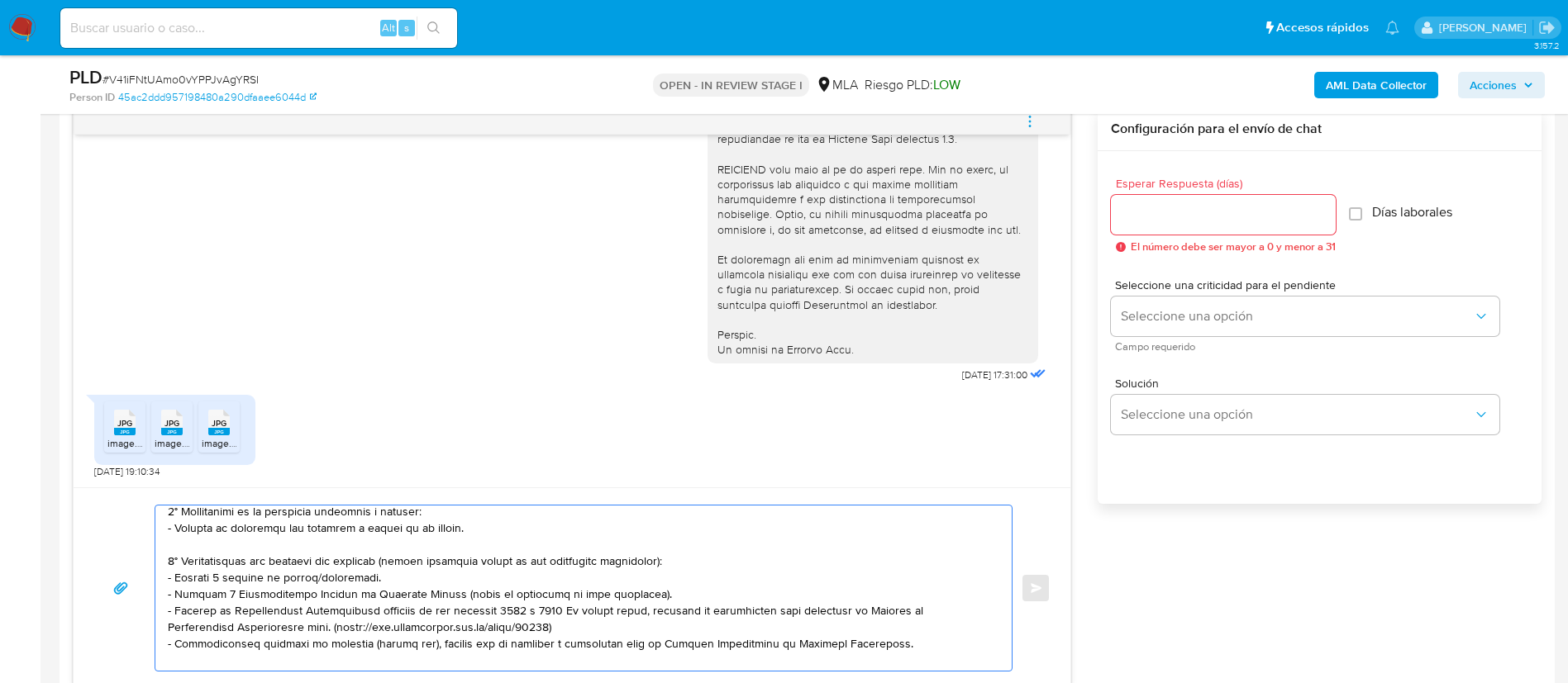
drag, startPoint x: 180, startPoint y: 592, endPoint x: 180, endPoint y: 565, distance: 27.0
click at [180, 565] on textarea at bounding box center [579, 588] width 823 height 165
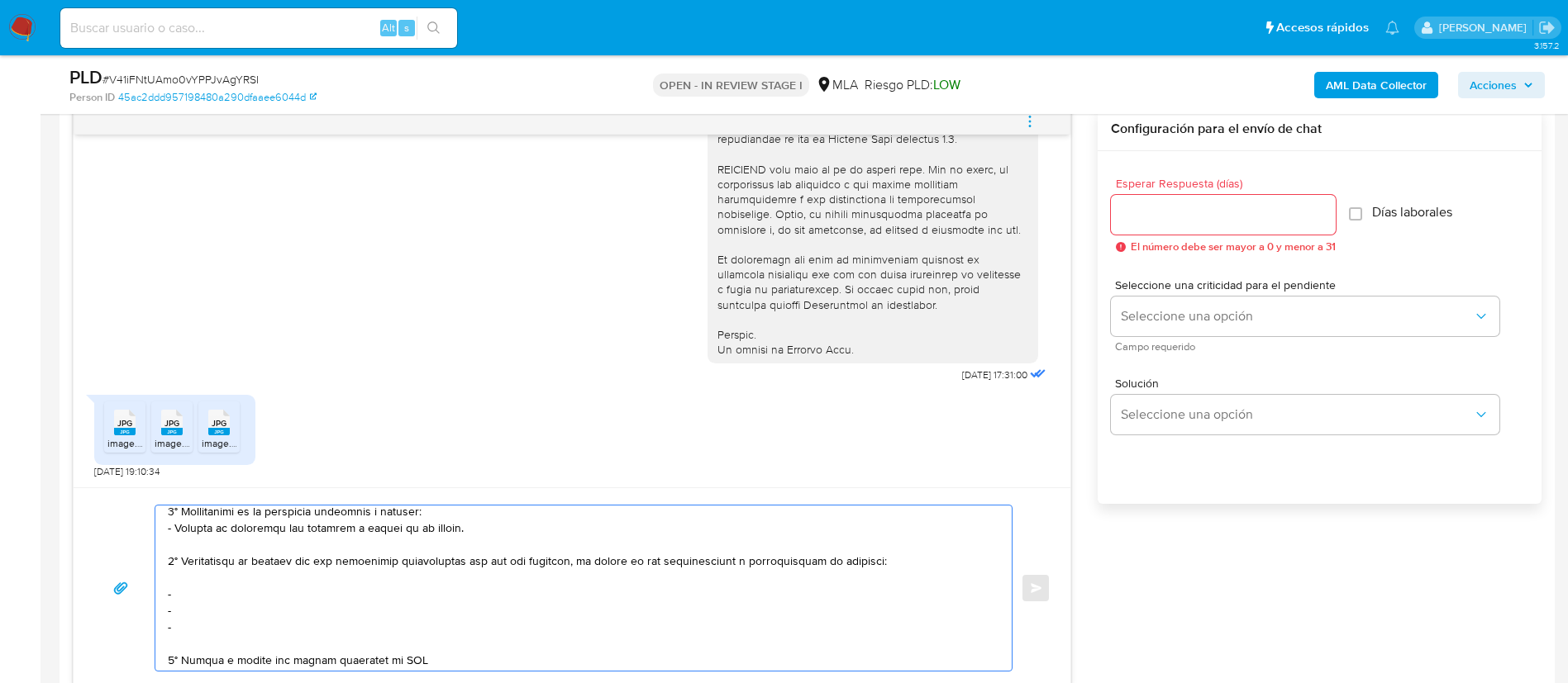
click at [229, 591] on textarea at bounding box center [579, 588] width 823 height 165
paste textarea "Fupet Servicios De Pago - CUIT 30717585921"
click at [219, 615] on textarea at bounding box center [579, 588] width 823 height 165
paste textarea "Lavori Henninger, Gustavo Adolfo - CUIL 20245187387"
click at [199, 624] on textarea at bounding box center [579, 588] width 823 height 165
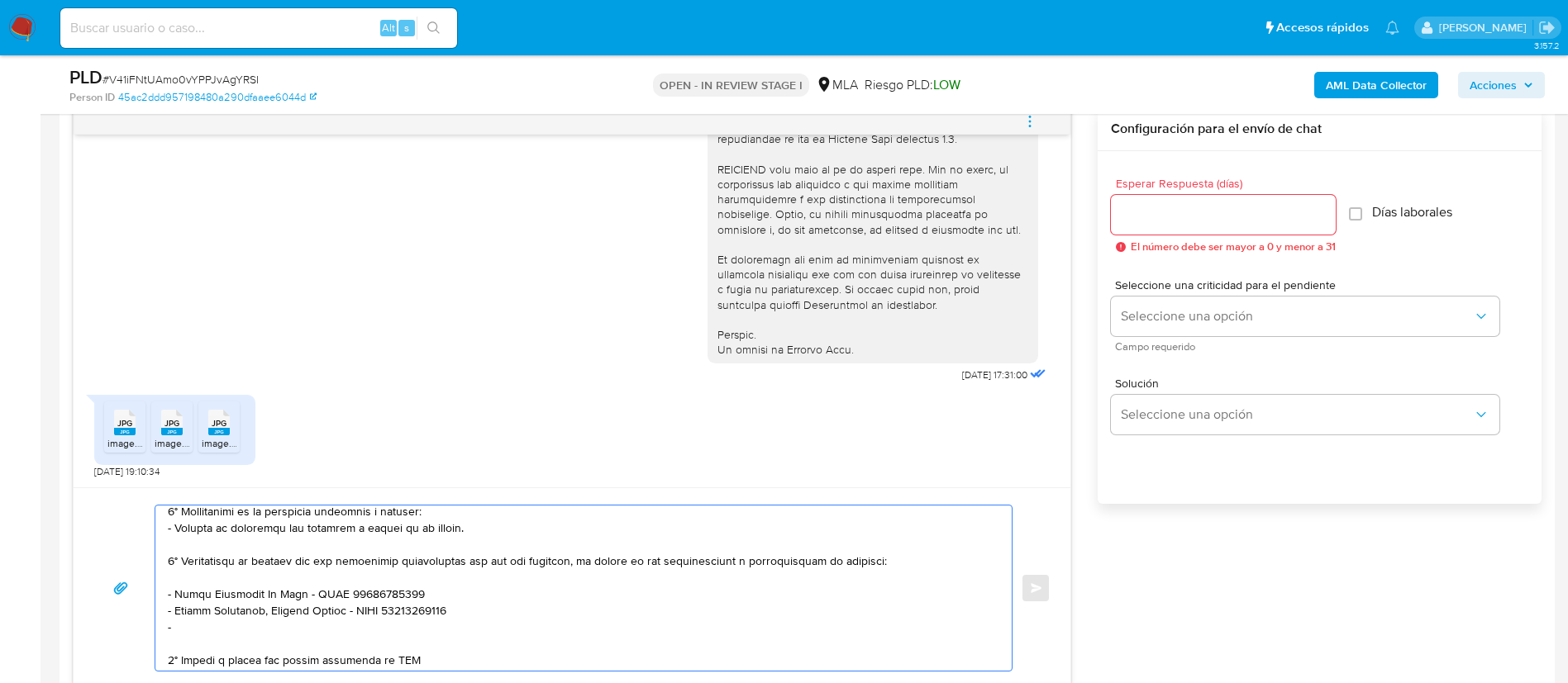
paste textarea "Dario Miguel - CUIT 20299282121"
paste textarea "Rodrigo Alfredo Lovaiza - CUIT 20223866027"
paste textarea "Cristian Guillermo Sena - CUIT 20397465714"
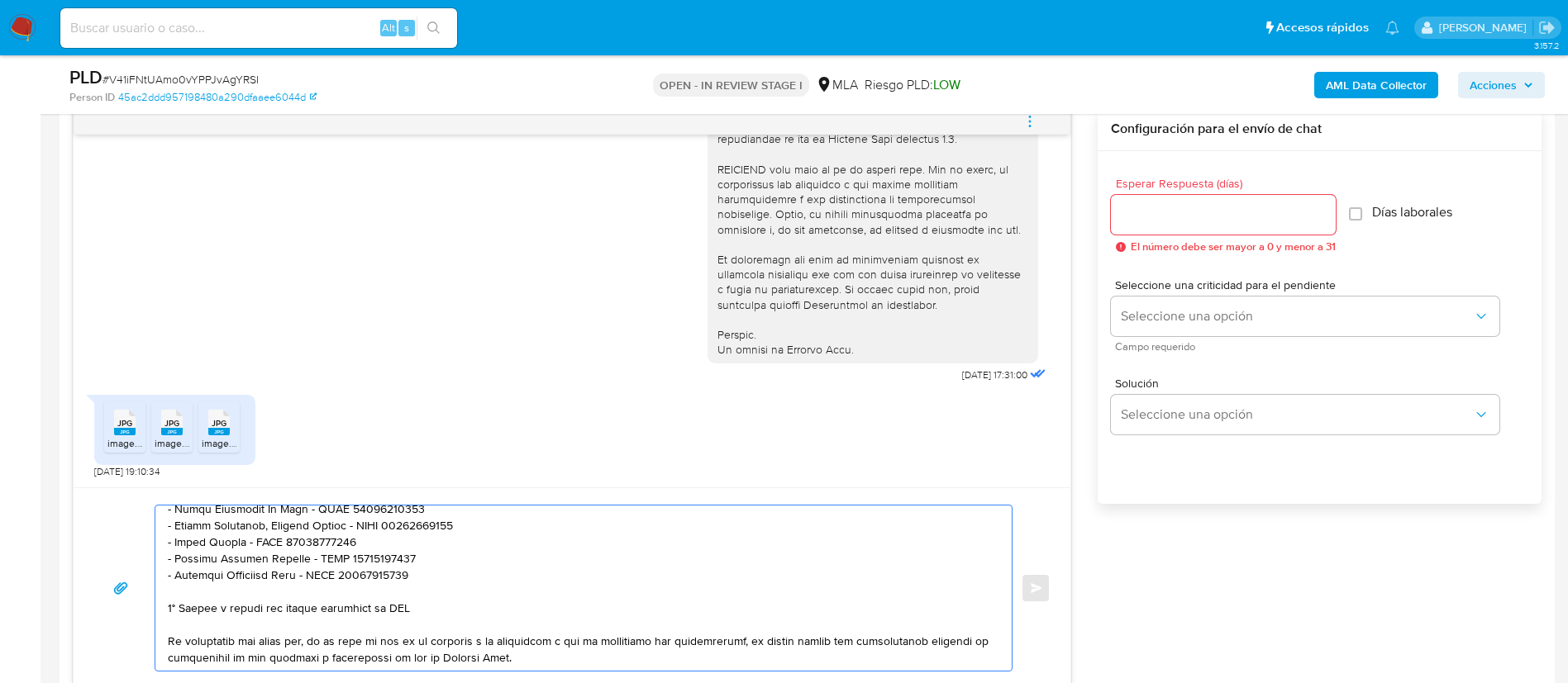
scroll to position [248, 0]
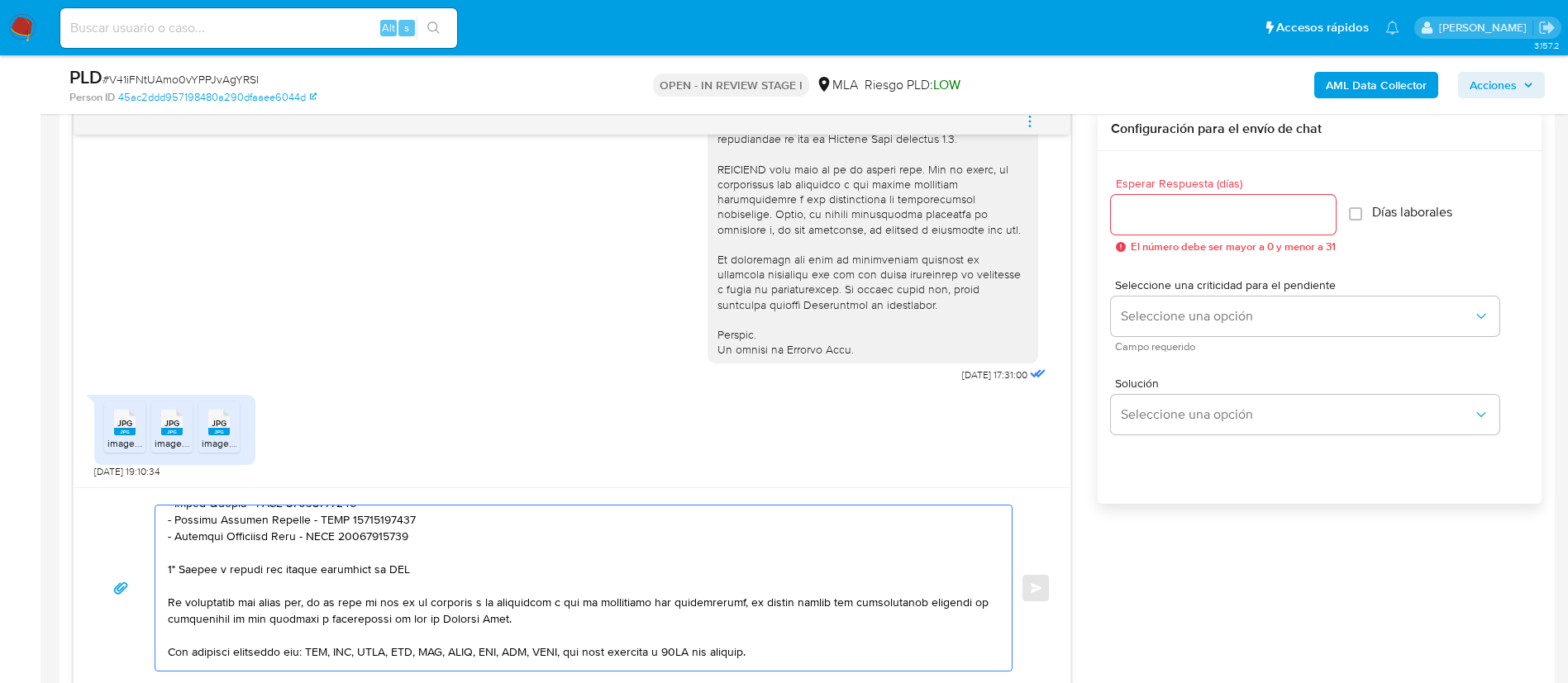
click at [282, 568] on textarea at bounding box center [579, 588] width 823 height 165
click at [282, 567] on textarea at bounding box center [579, 588] width 823 height 165
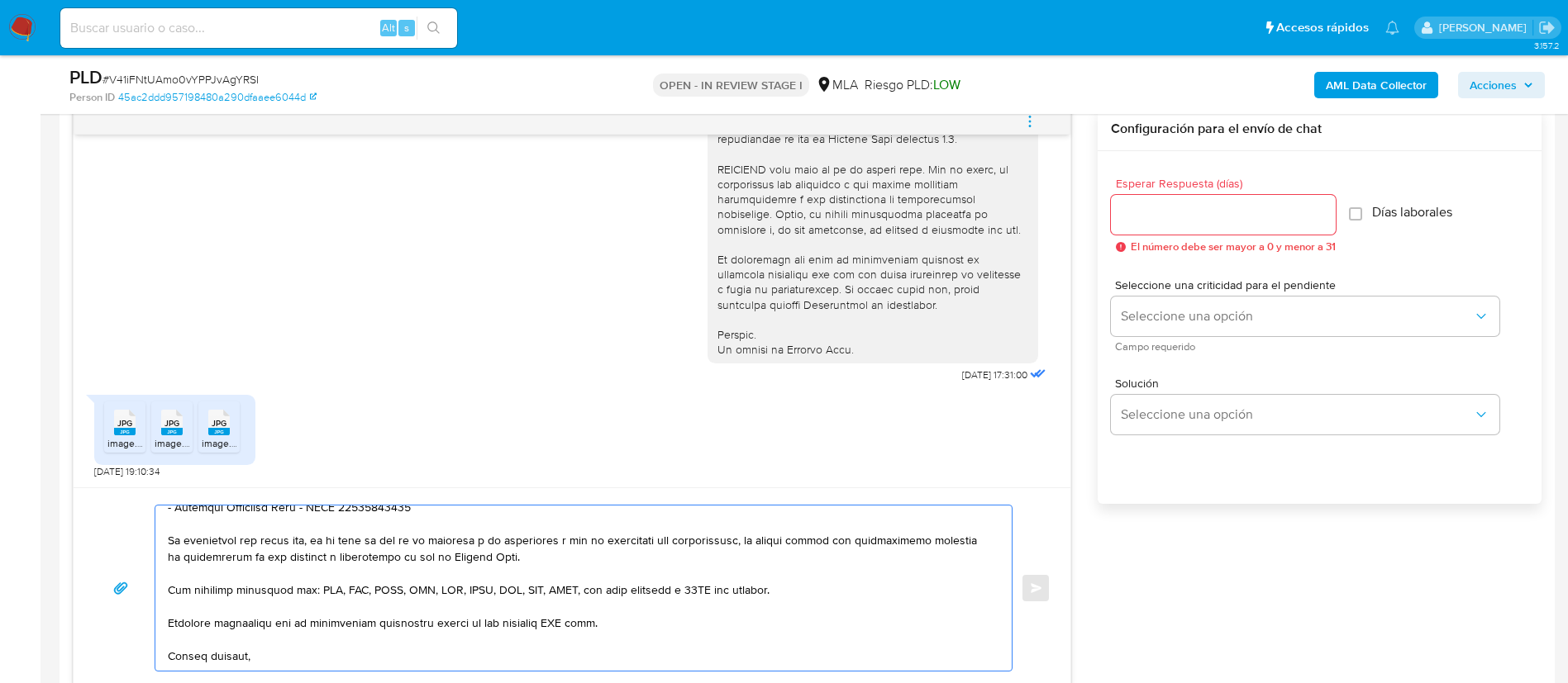
scroll to position [325, 0]
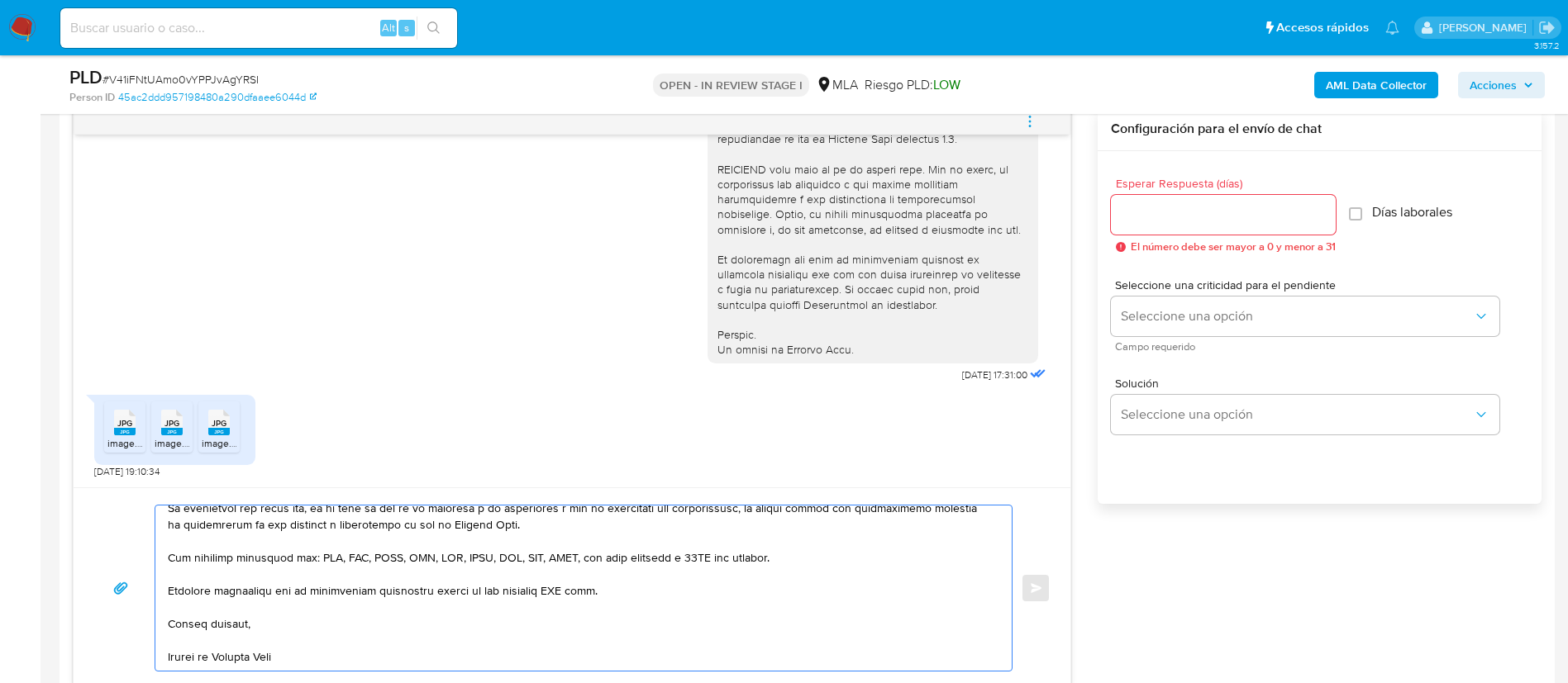
click at [564, 567] on textarea at bounding box center [579, 588] width 823 height 165
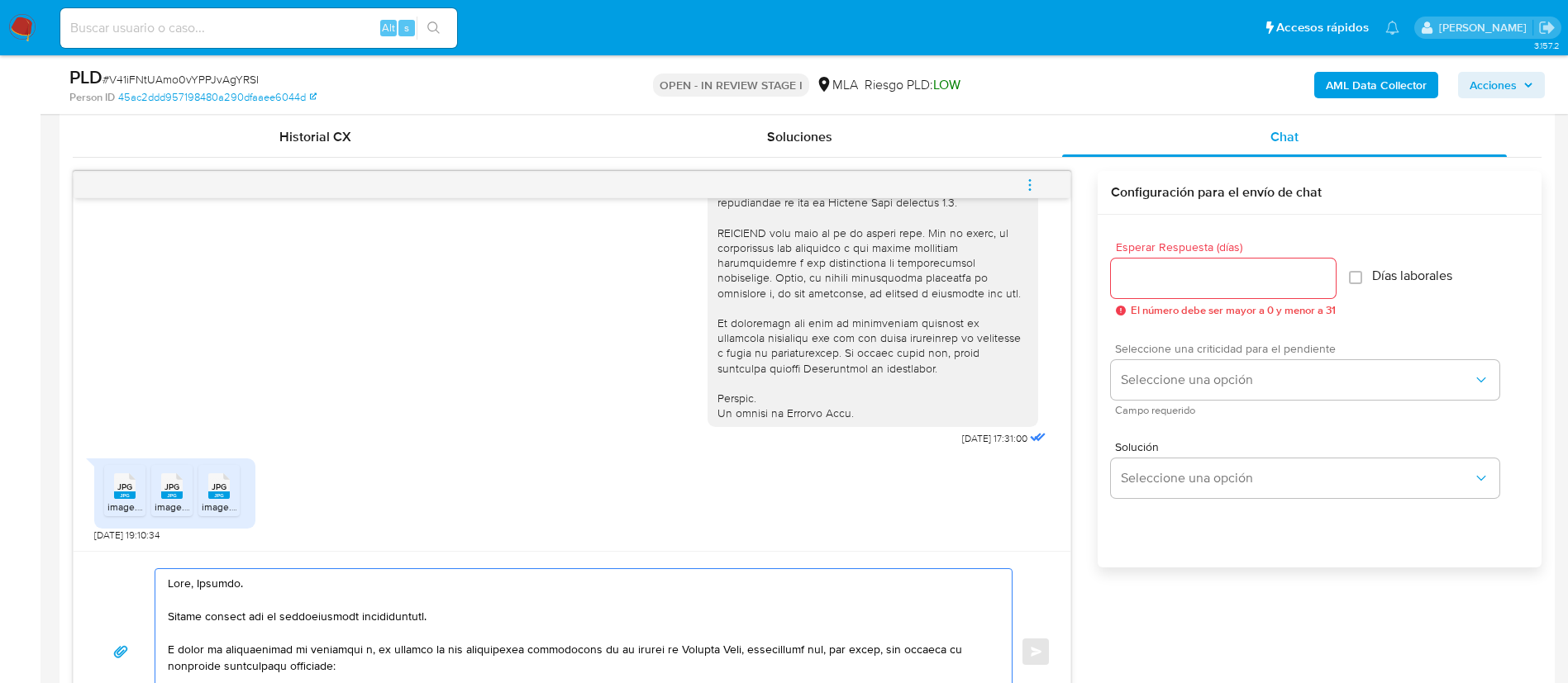
scroll to position [744, 0]
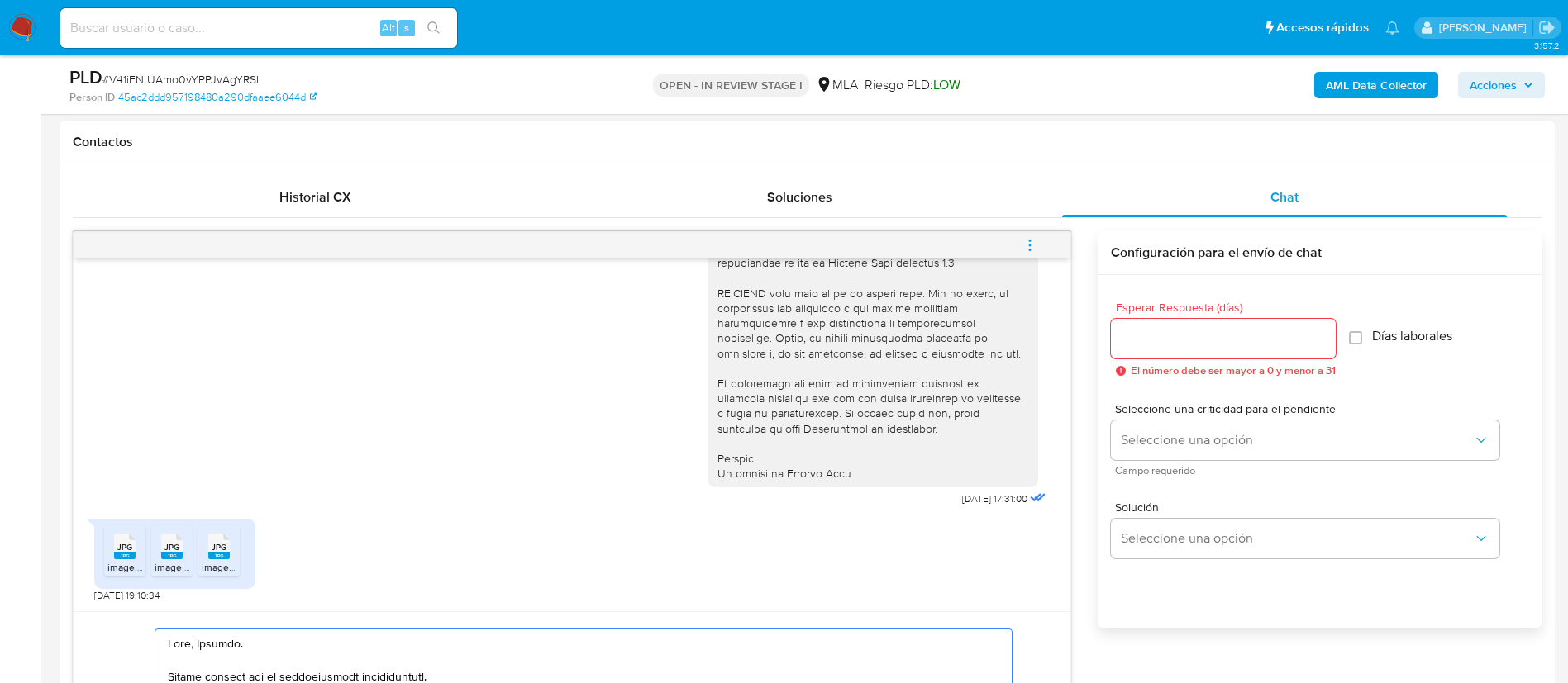
type textarea "Hola, Ernesto. Muchas gracias por la documentación proporcionada. A fines de co…"
click at [1213, 336] on input "Esperar Respuesta (días)" at bounding box center [1223, 339] width 225 height 22
type input "3"
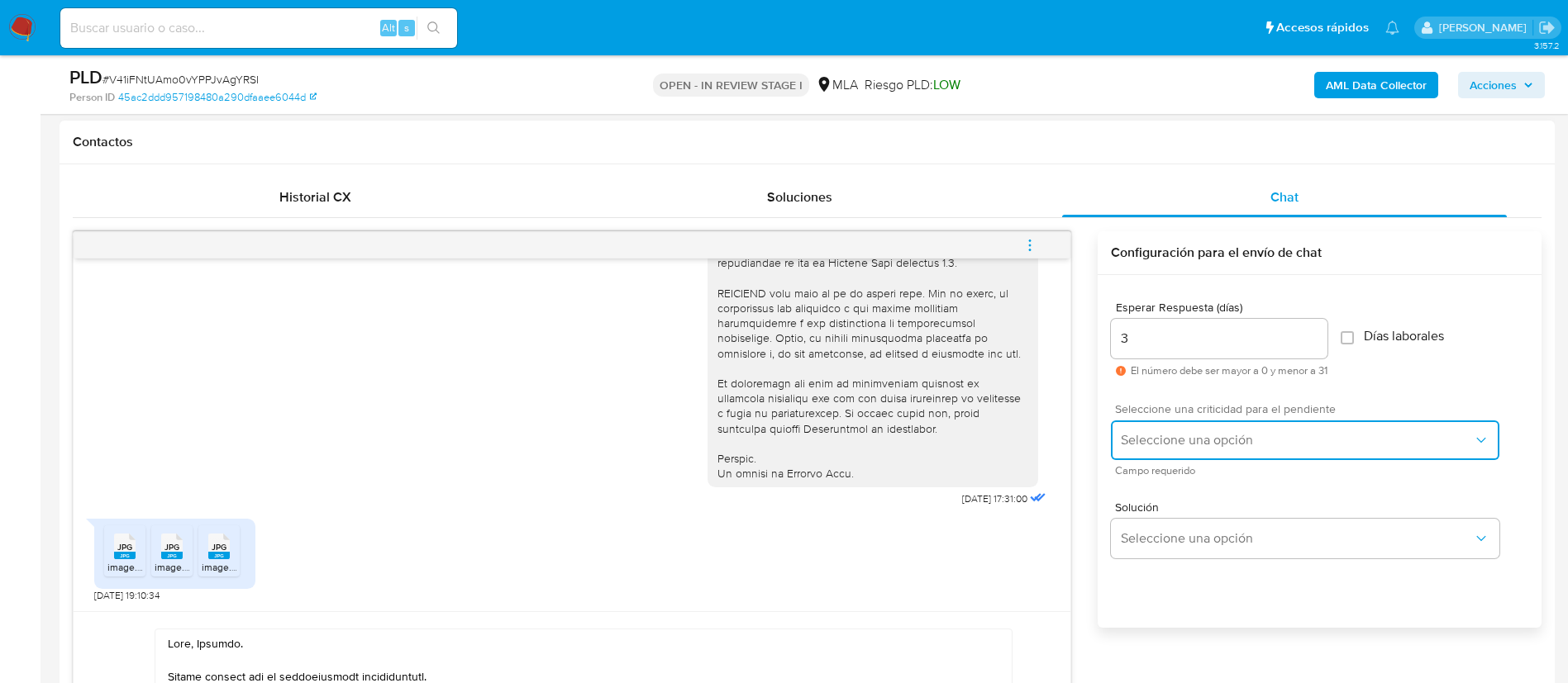
click at [1199, 459] on button "Seleccione una opción" at bounding box center [1304, 440] width 388 height 39
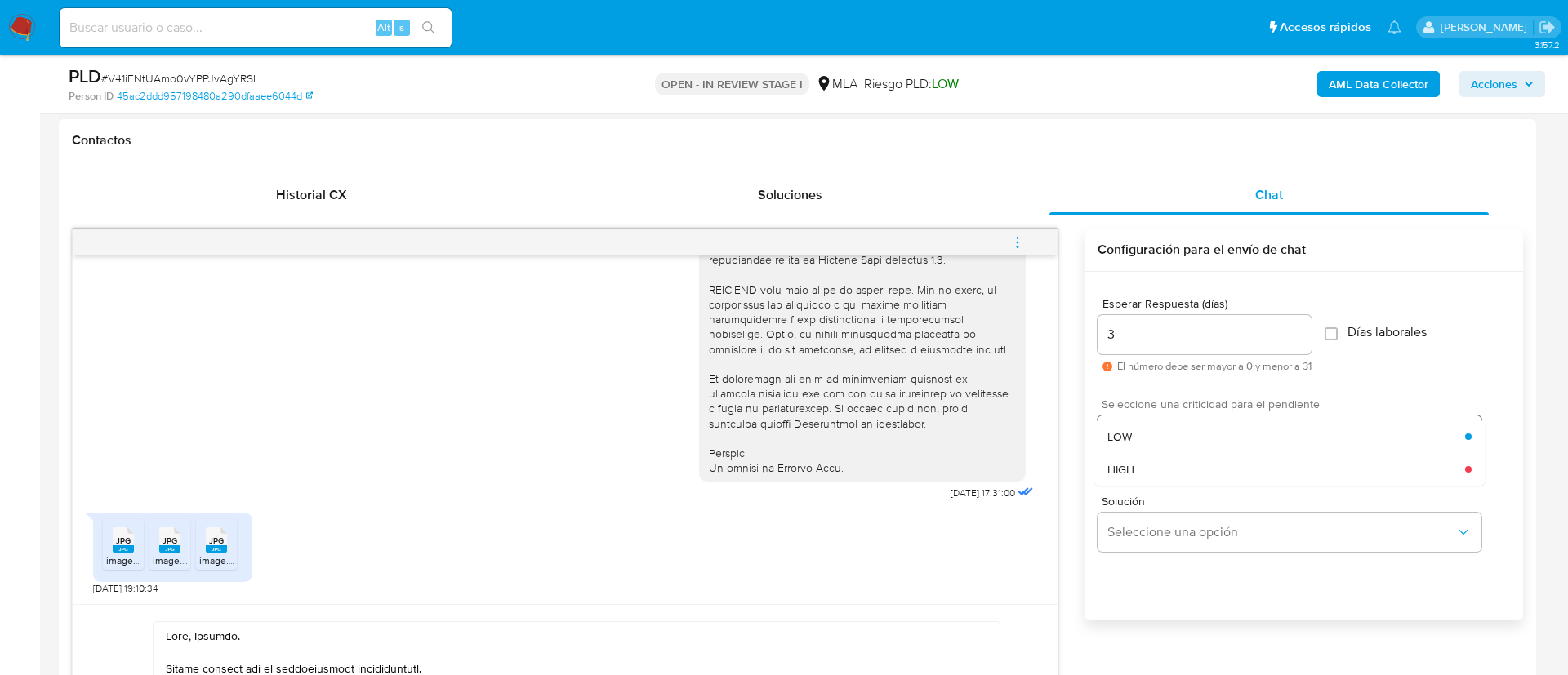
click at [1181, 444] on div "LOW" at bounding box center [1286, 437] width 358 height 33
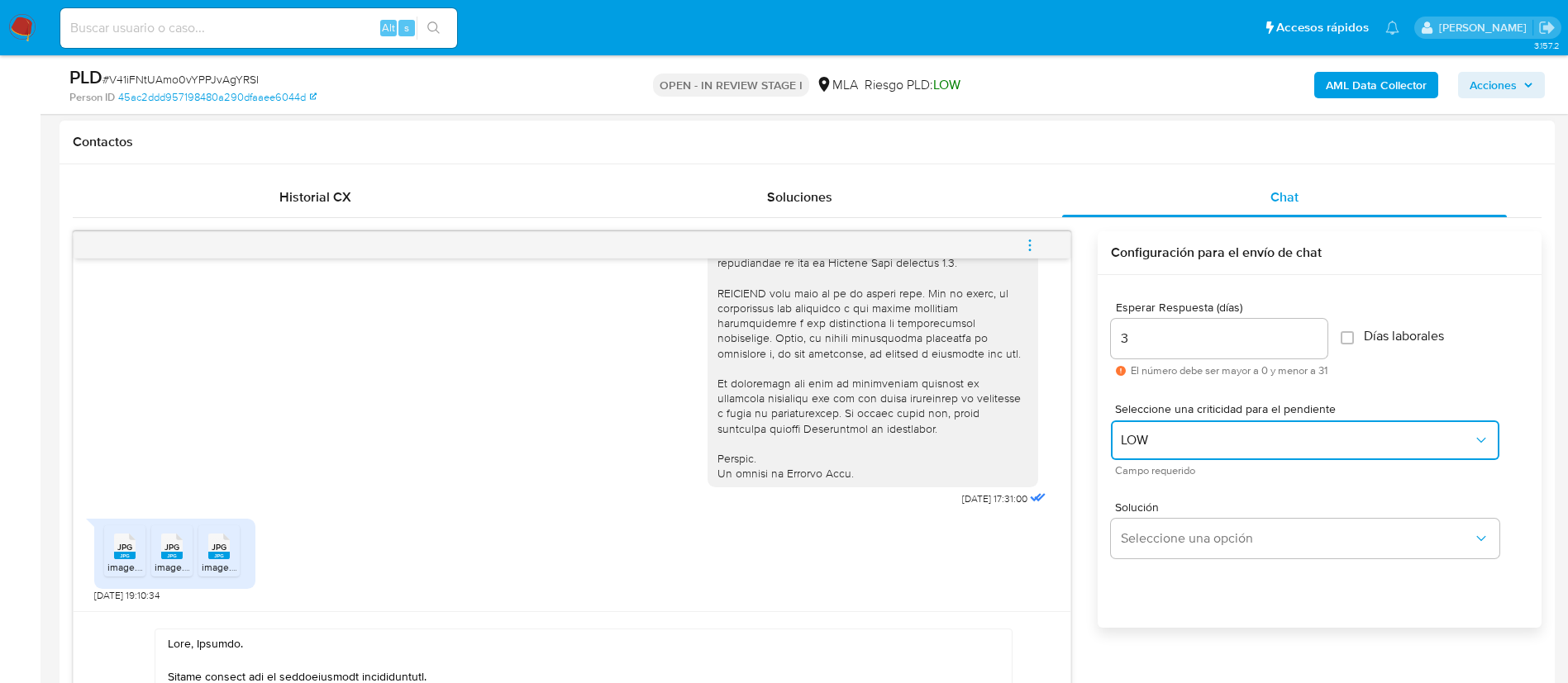
scroll to position [868, 0]
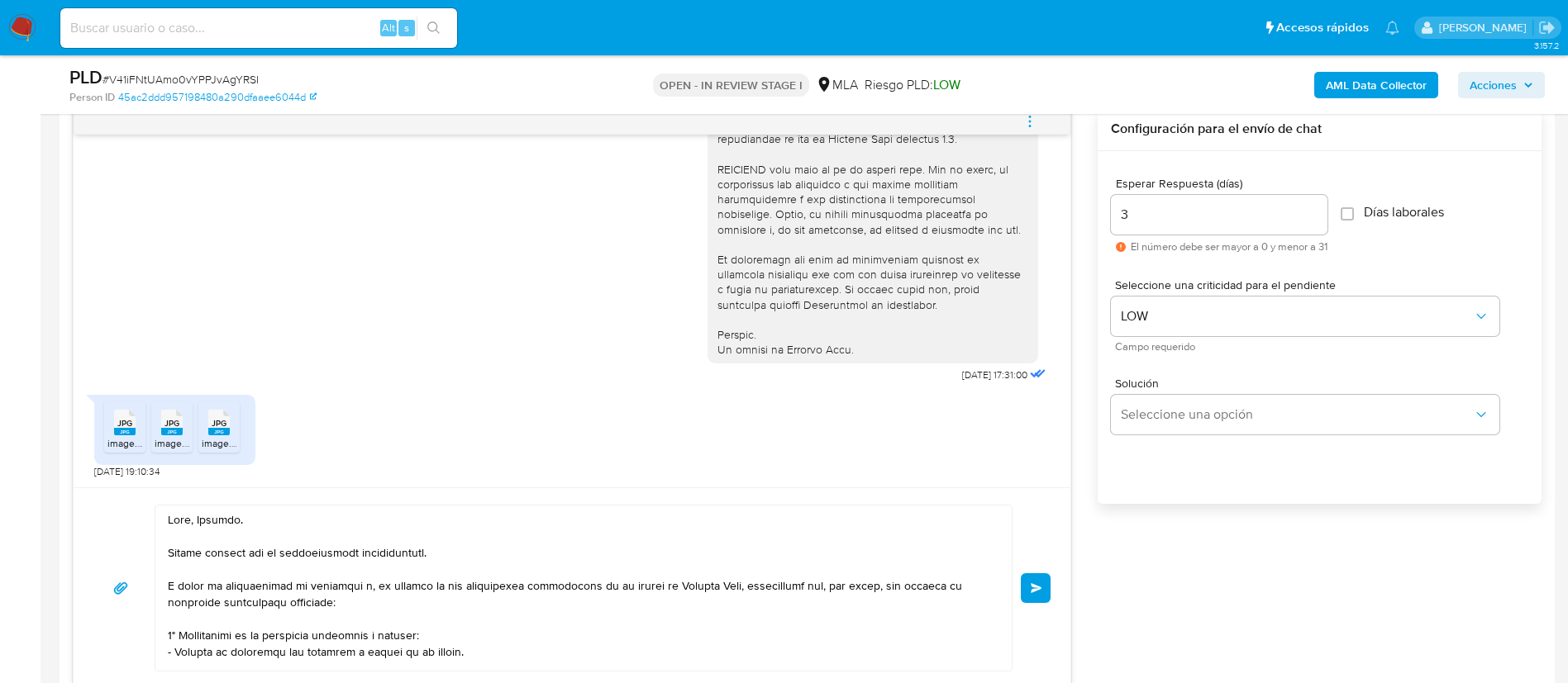
click at [1040, 596] on button "Enviar" at bounding box center [1035, 588] width 30 height 30
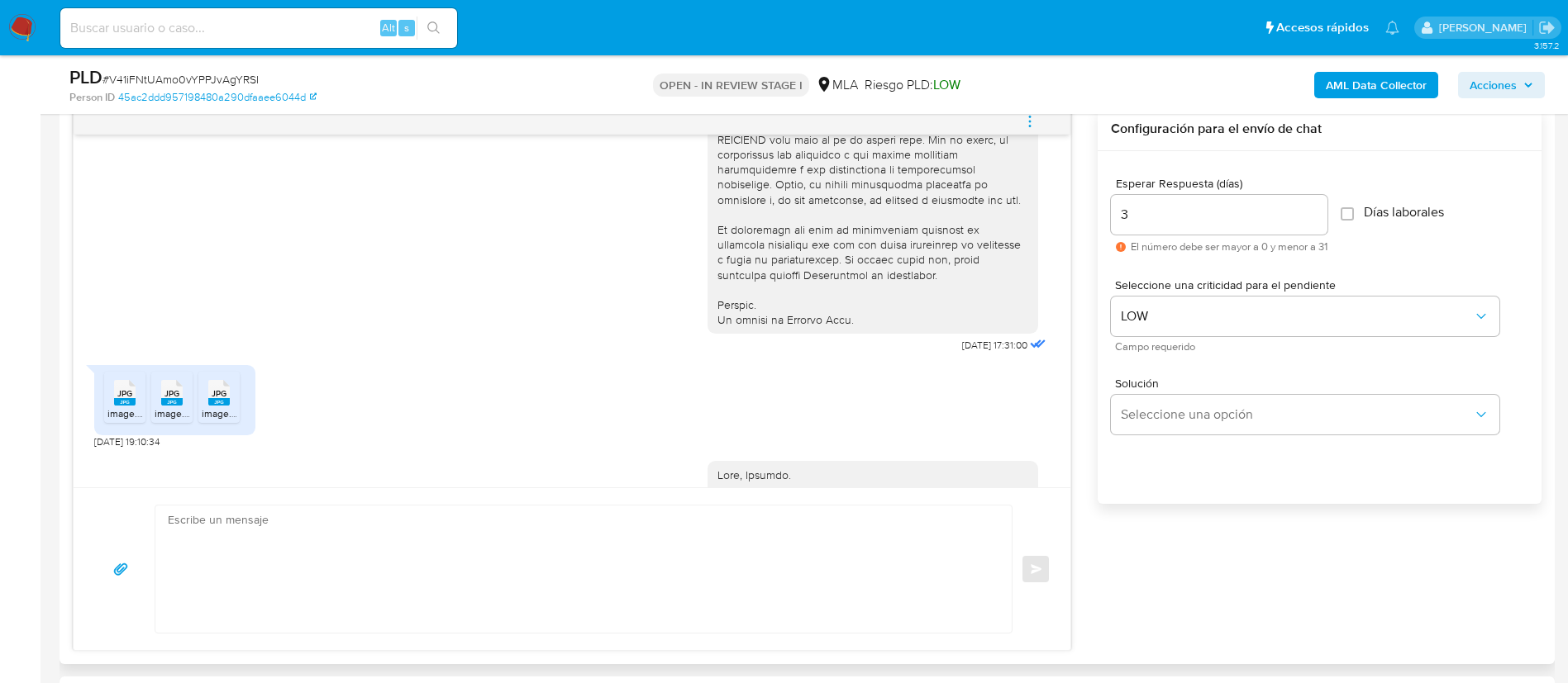
scroll to position [1295, 0]
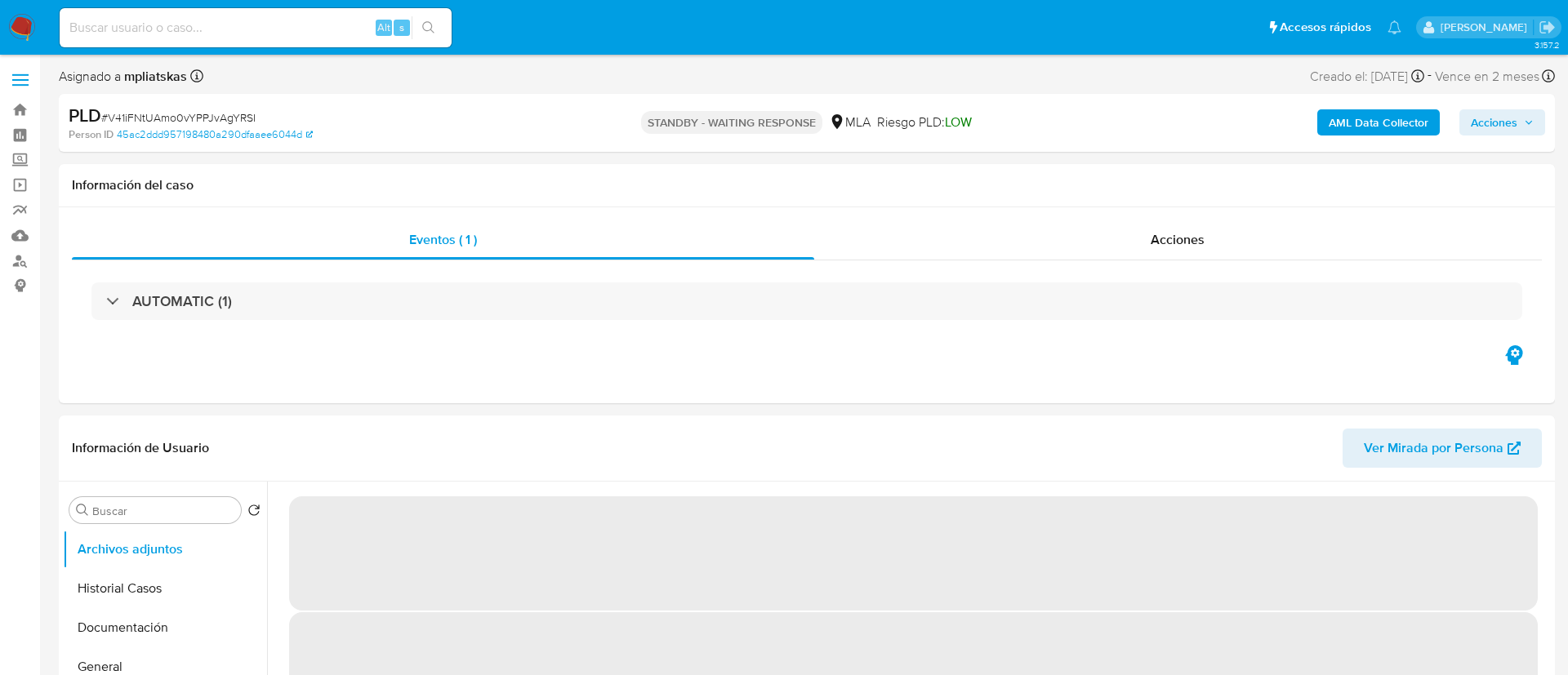
select select "10"
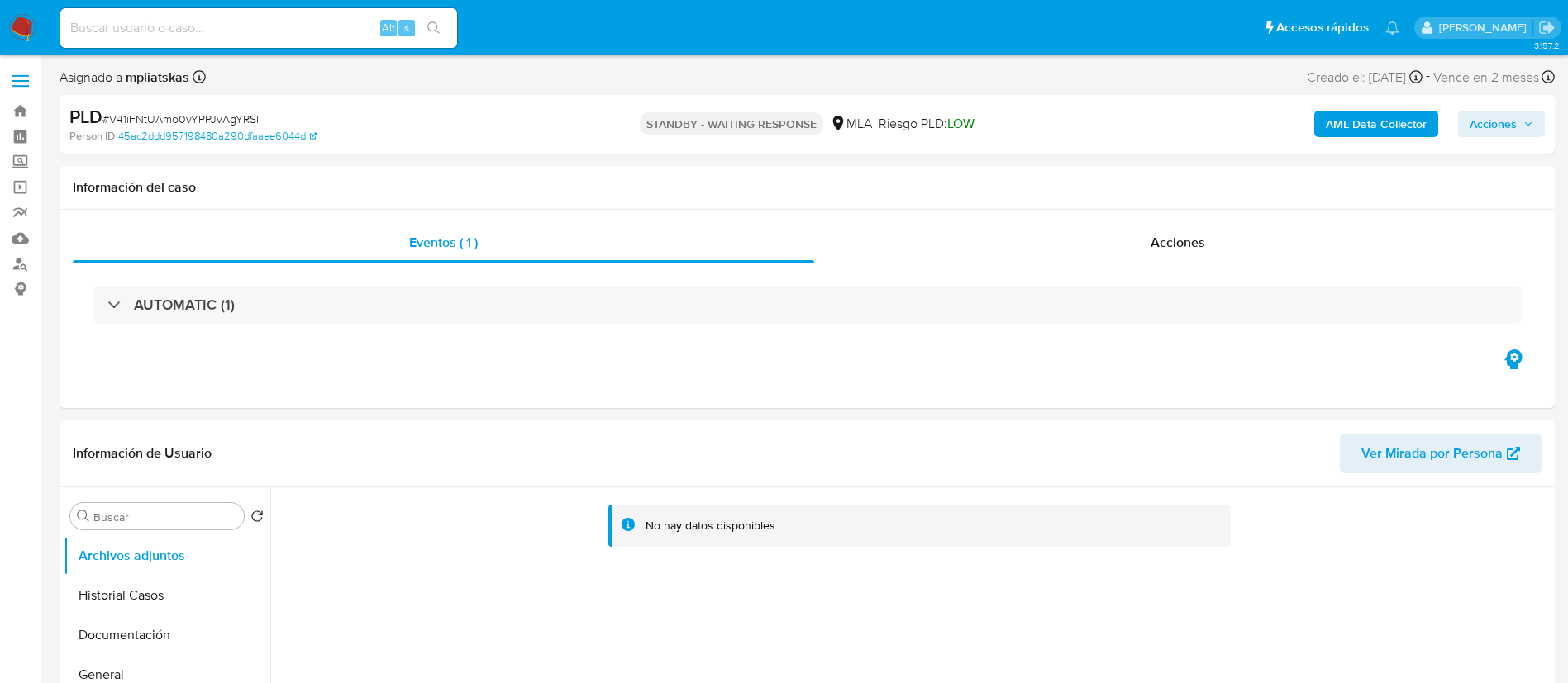
click at [323, 22] on input at bounding box center [258, 28] width 396 height 22
paste input "OKMSOLLUzCsOL63IgRpw9NrT"
type input "OKMSOLLUzCsOL63IgRpw9NrT"
click at [439, 13] on div "OKMSOLLUzCsOL63IgRpw9NrT Alt s" at bounding box center [258, 28] width 396 height 39
click at [436, 24] on icon "search-icon" at bounding box center [434, 28] width 13 height 13
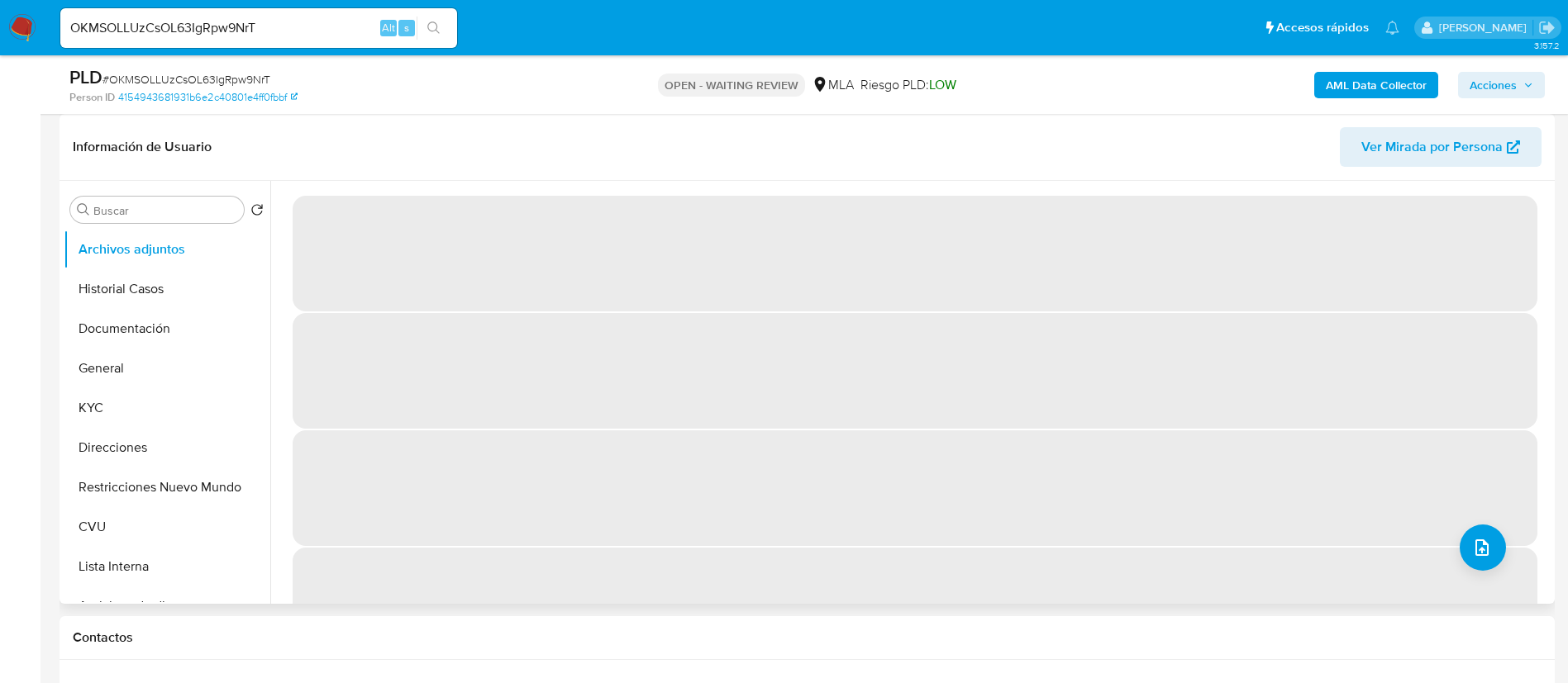
scroll to position [372, 0]
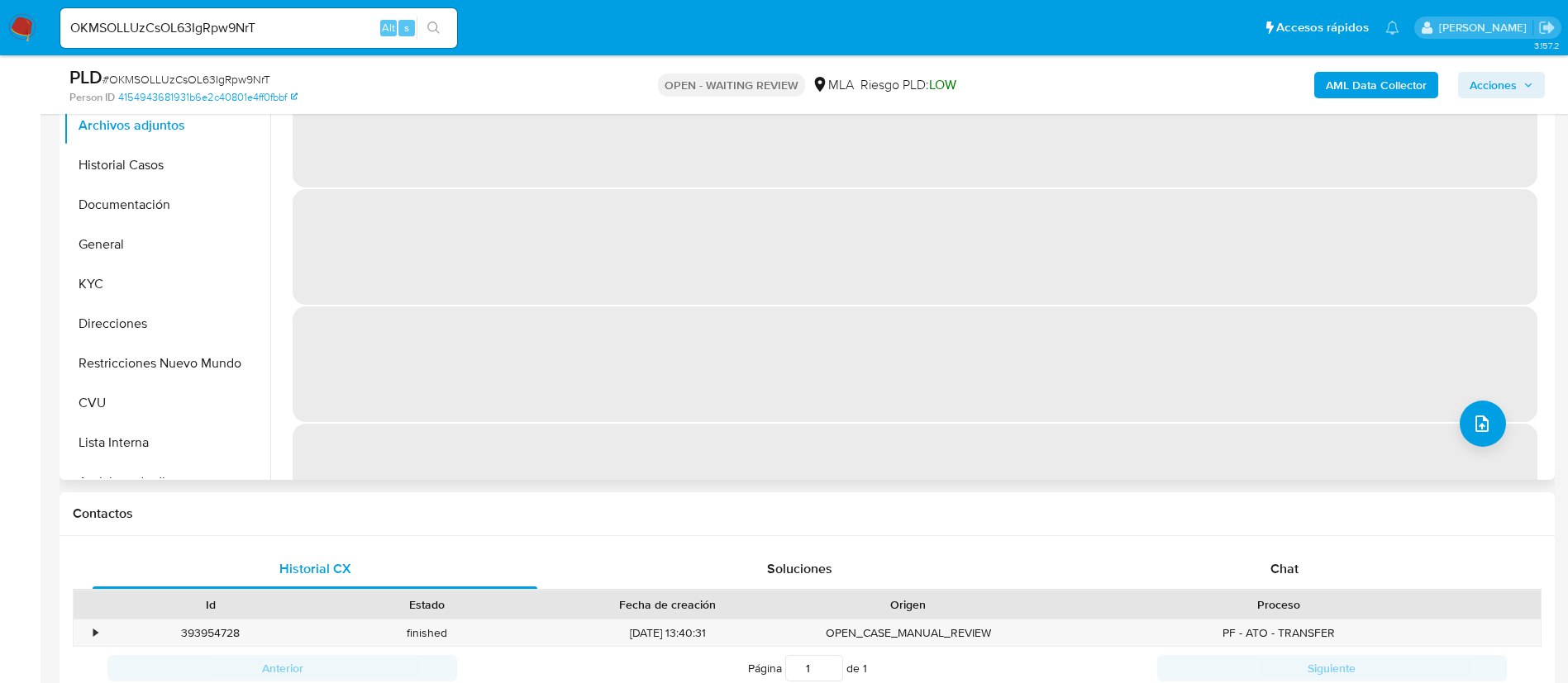
select select "10"
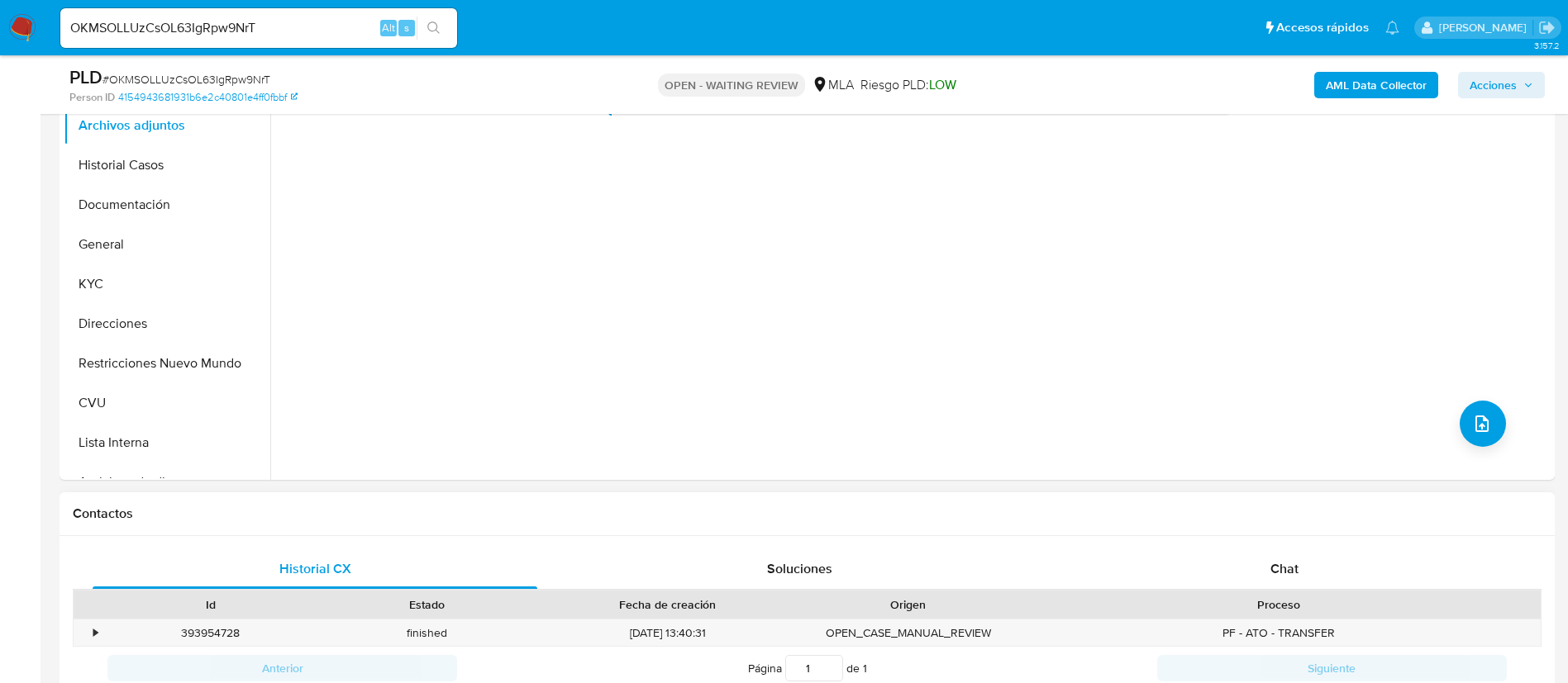
click at [1178, 547] on div "Historial CX Soluciones Chat Id Estado Fecha de creación Origen Proceso • 39395…" at bounding box center [807, 619] width 1495 height 168
click at [1179, 562] on div "Chat" at bounding box center [1285, 569] width 445 height 39
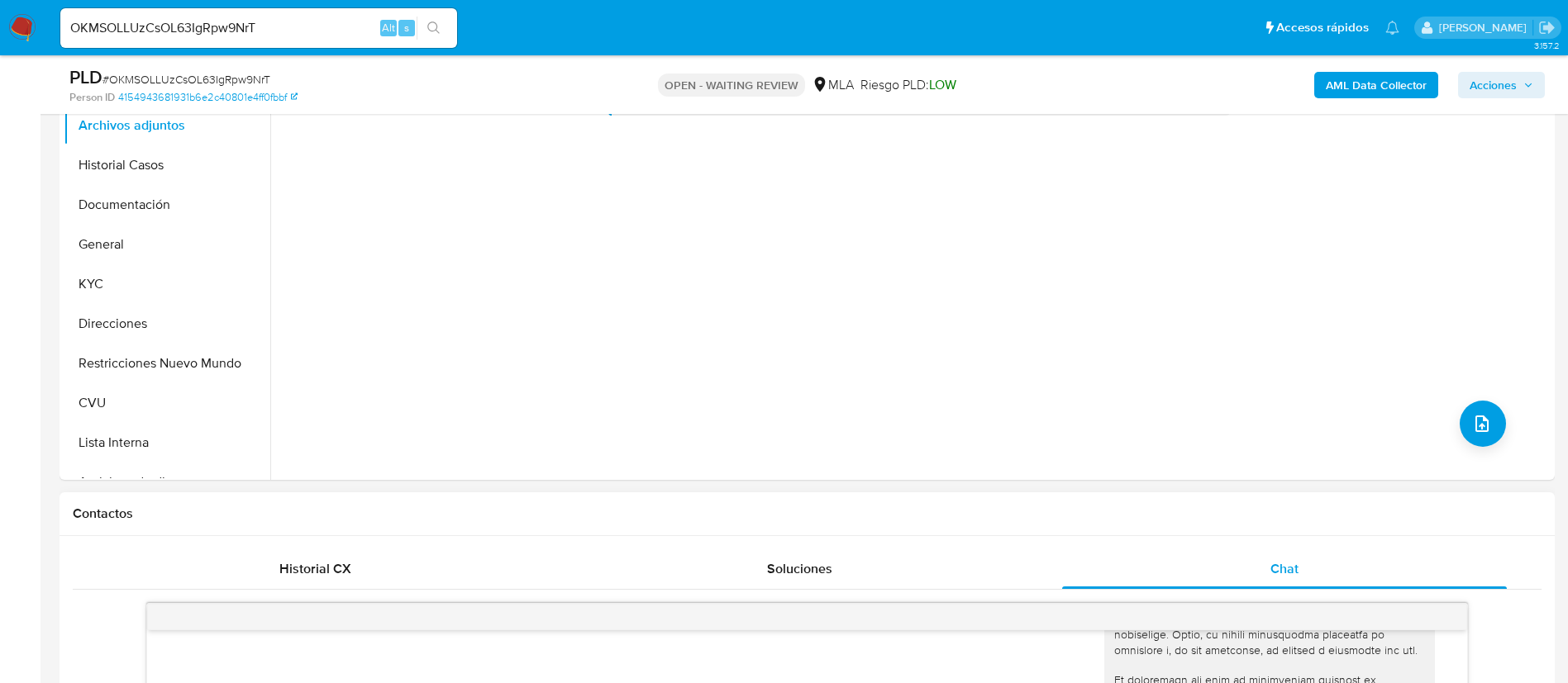
scroll to position [248, 0]
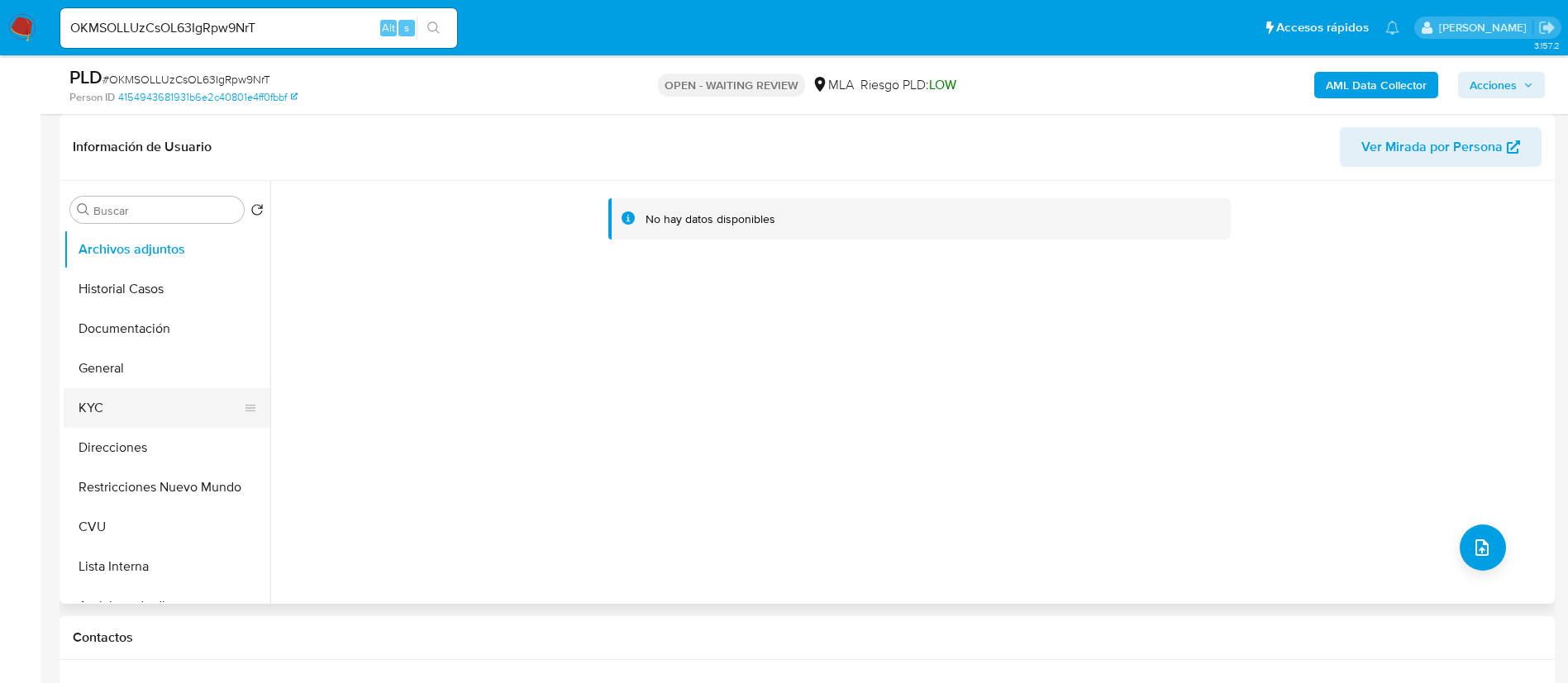
click at [124, 414] on button "KYC" at bounding box center [160, 408] width 194 height 39
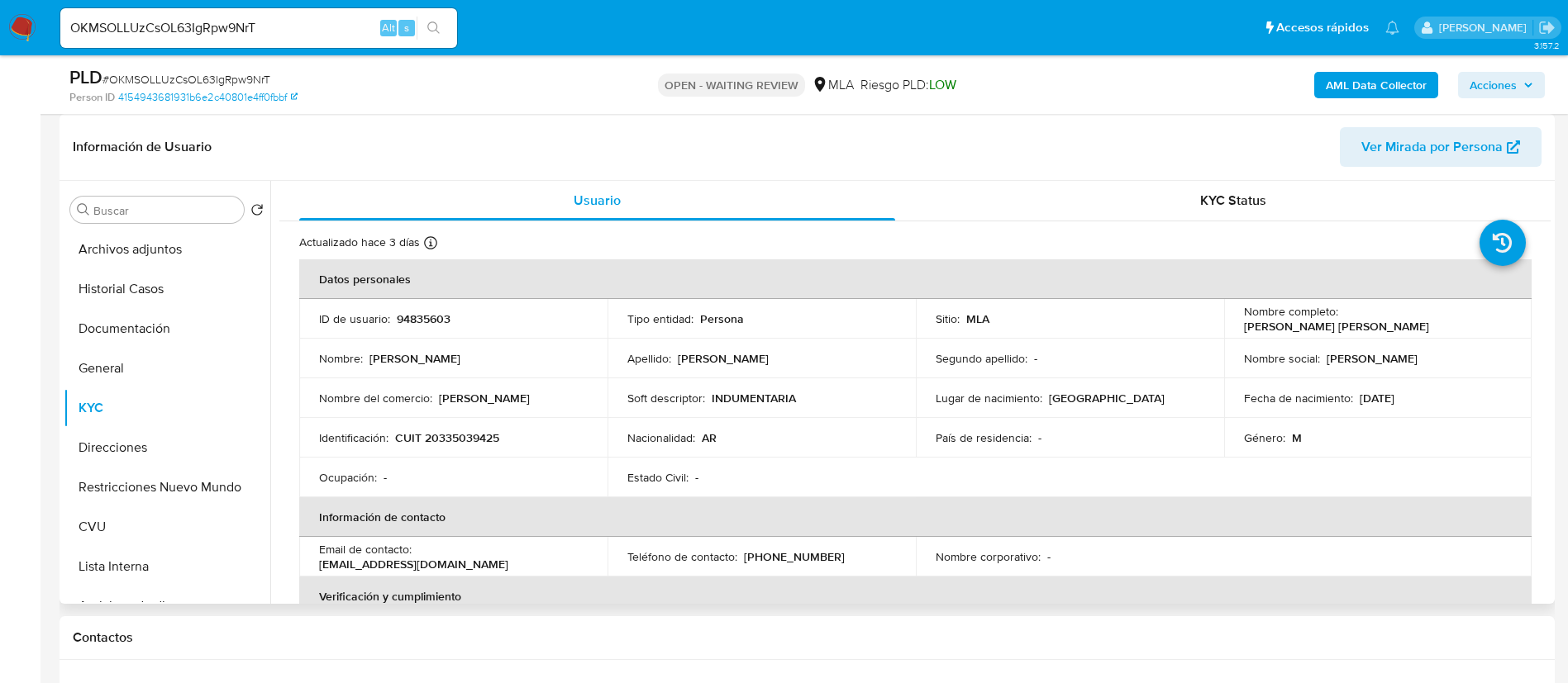
click at [391, 316] on div "ID de usuario : 94835603" at bounding box center [454, 319] width 269 height 15
click at [403, 326] on p "94835603" at bounding box center [423, 319] width 54 height 15
copy p "94835603"
